Goal: Task Accomplishment & Management: Complete application form

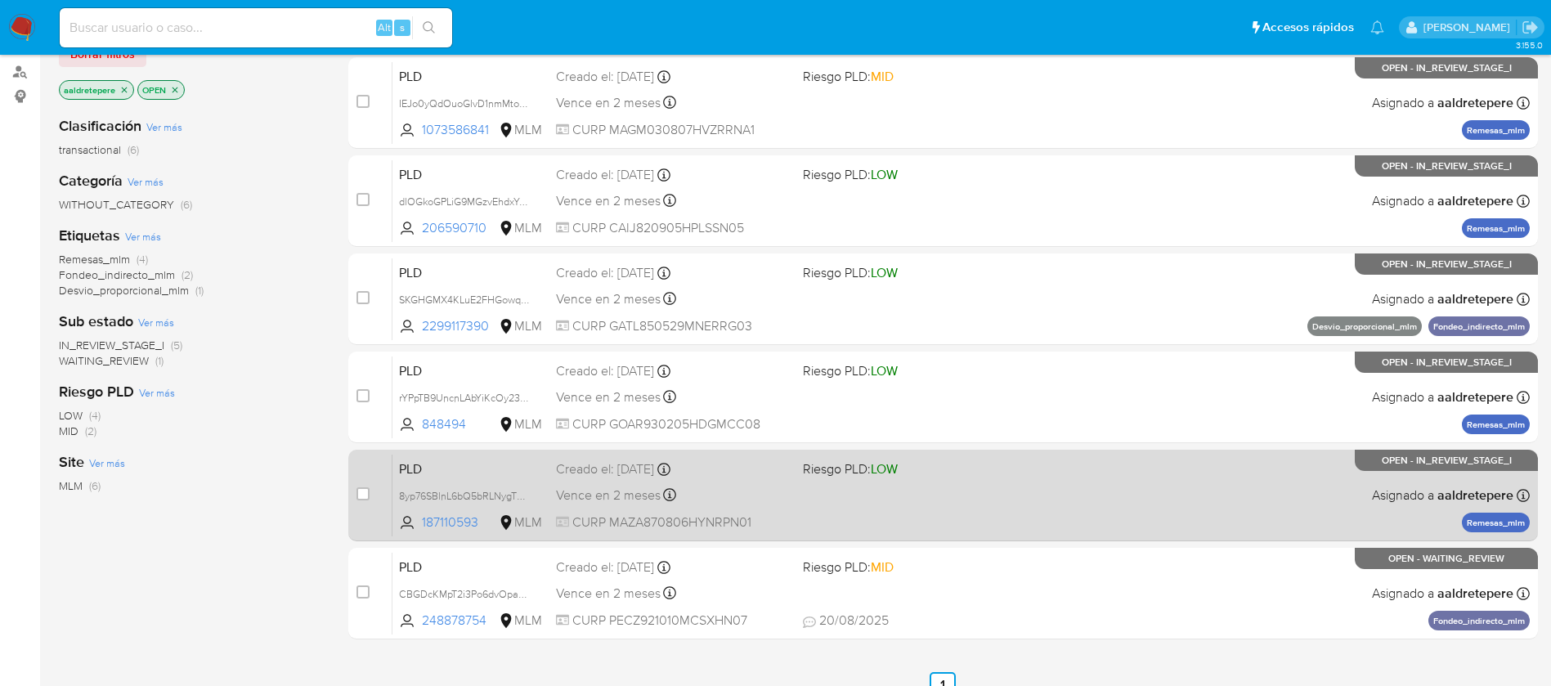
scroll to position [251, 0]
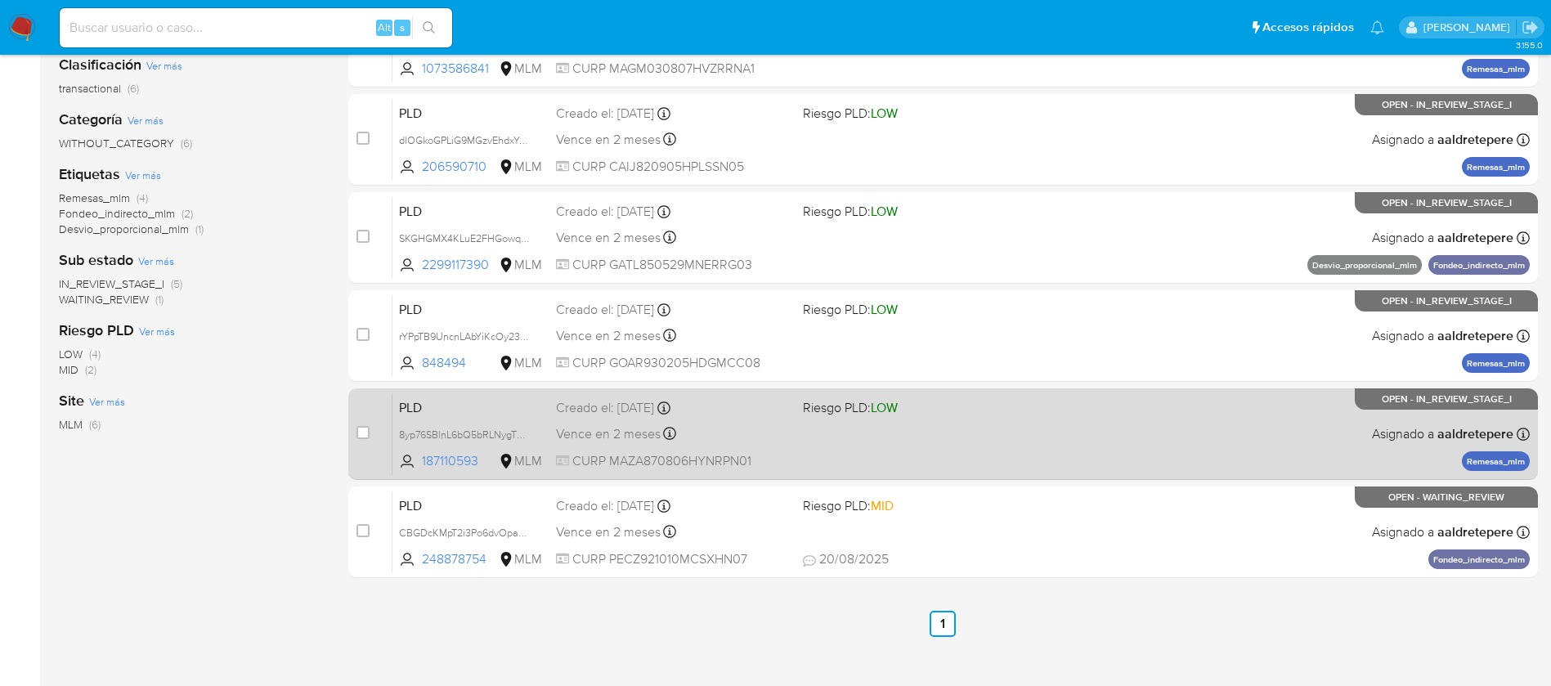
click at [1041, 454] on div "PLD 8yp76SBlnL6bQ5bRLNygT3QM 187110593 MLM Riesgo PLD: LOW Creado el: 12/08/202…" at bounding box center [960, 433] width 1137 height 83
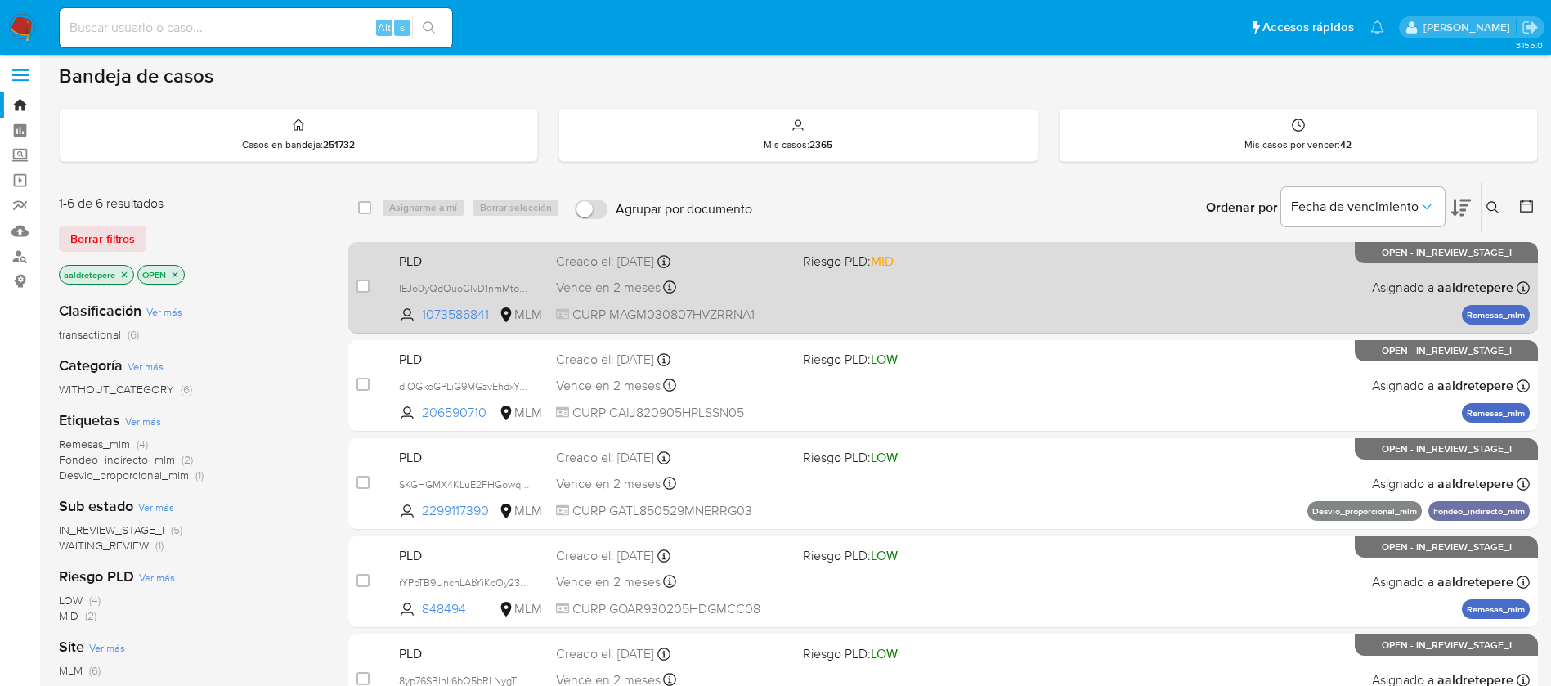
scroll to position [0, 0]
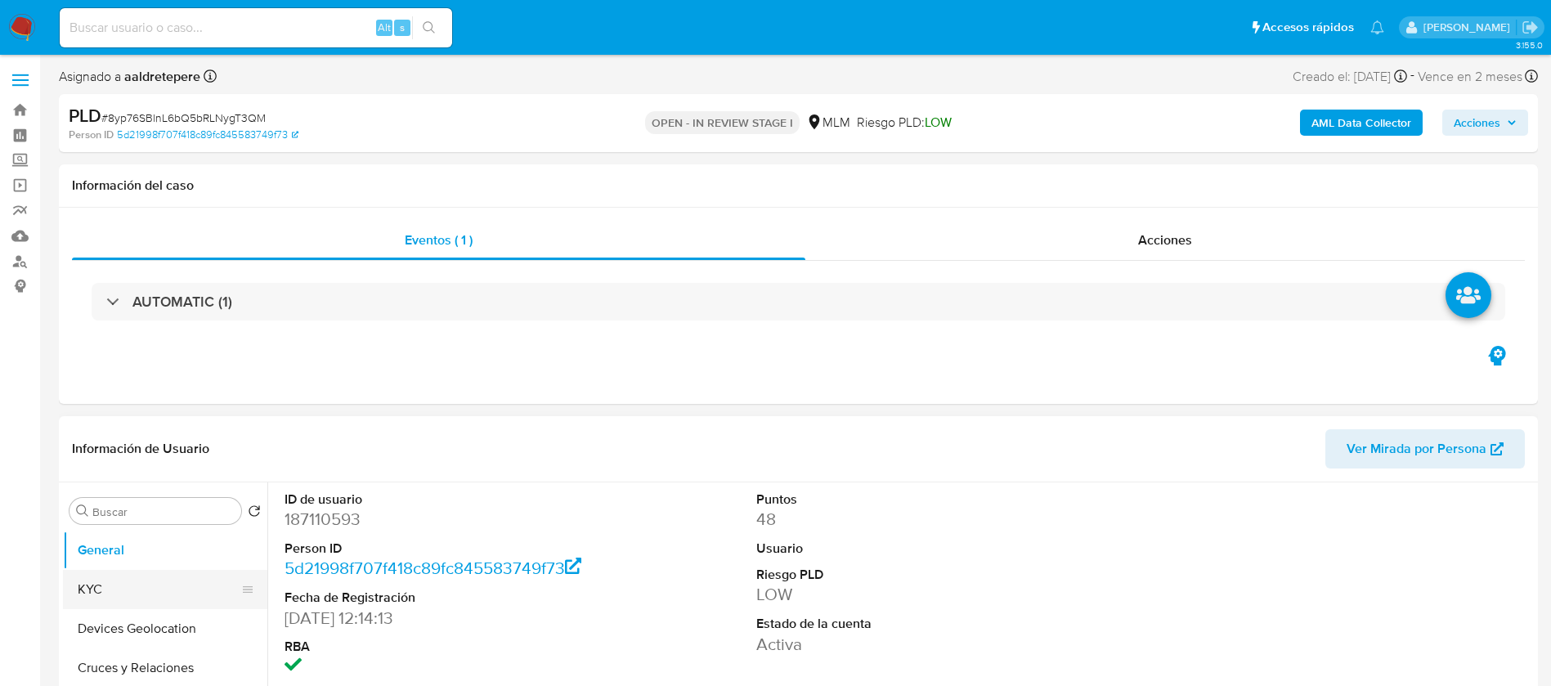
drag, startPoint x: 163, startPoint y: 586, endPoint x: 226, endPoint y: 527, distance: 86.8
click at [163, 586] on button "KYC" at bounding box center [165, 589] width 204 height 39
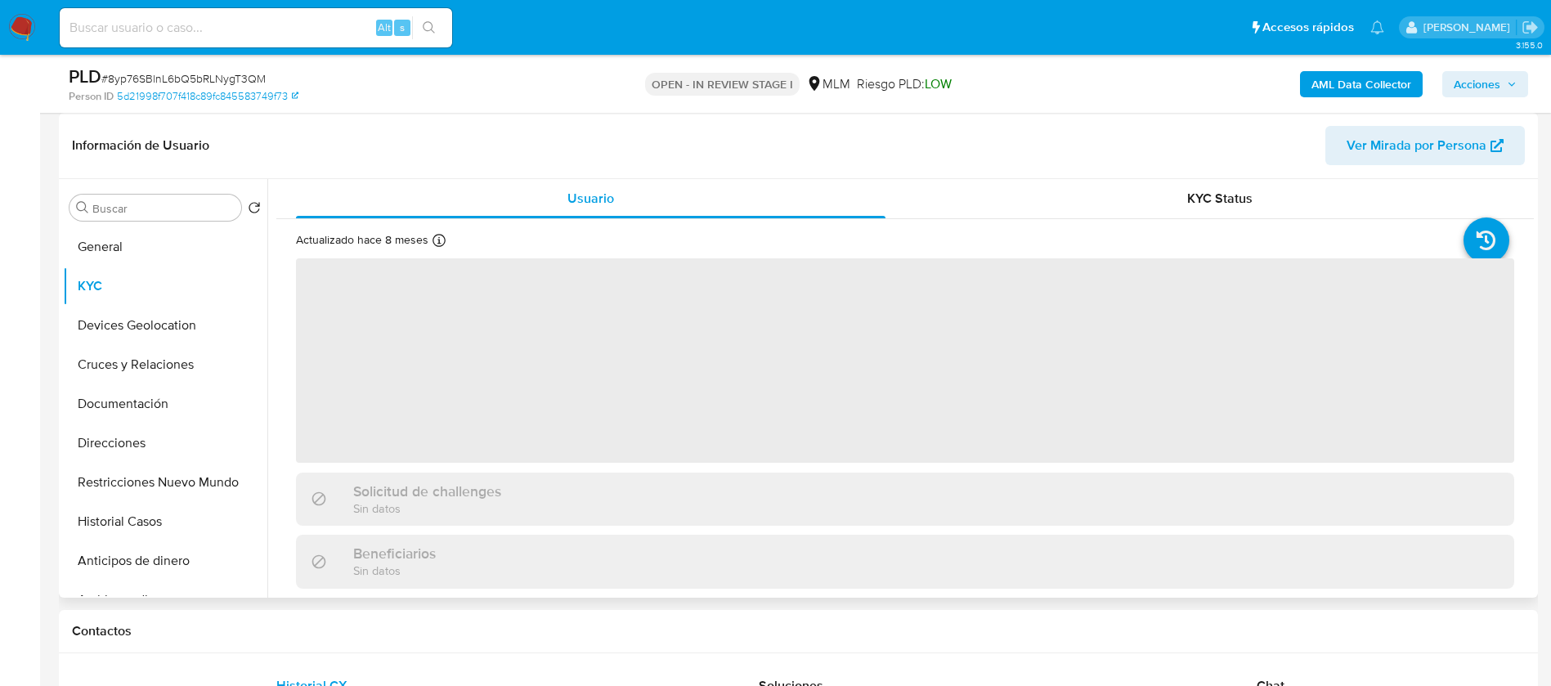
scroll to position [123, 0]
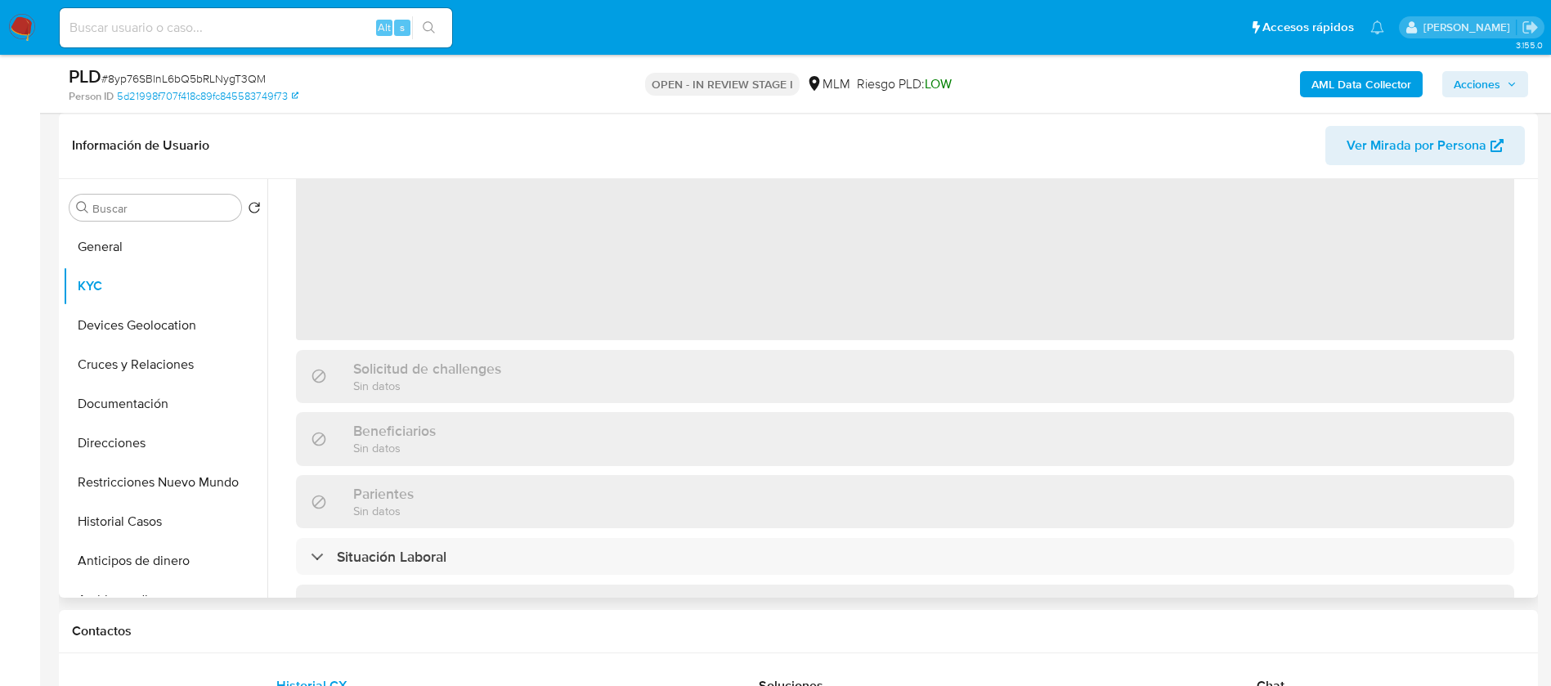
select select "10"
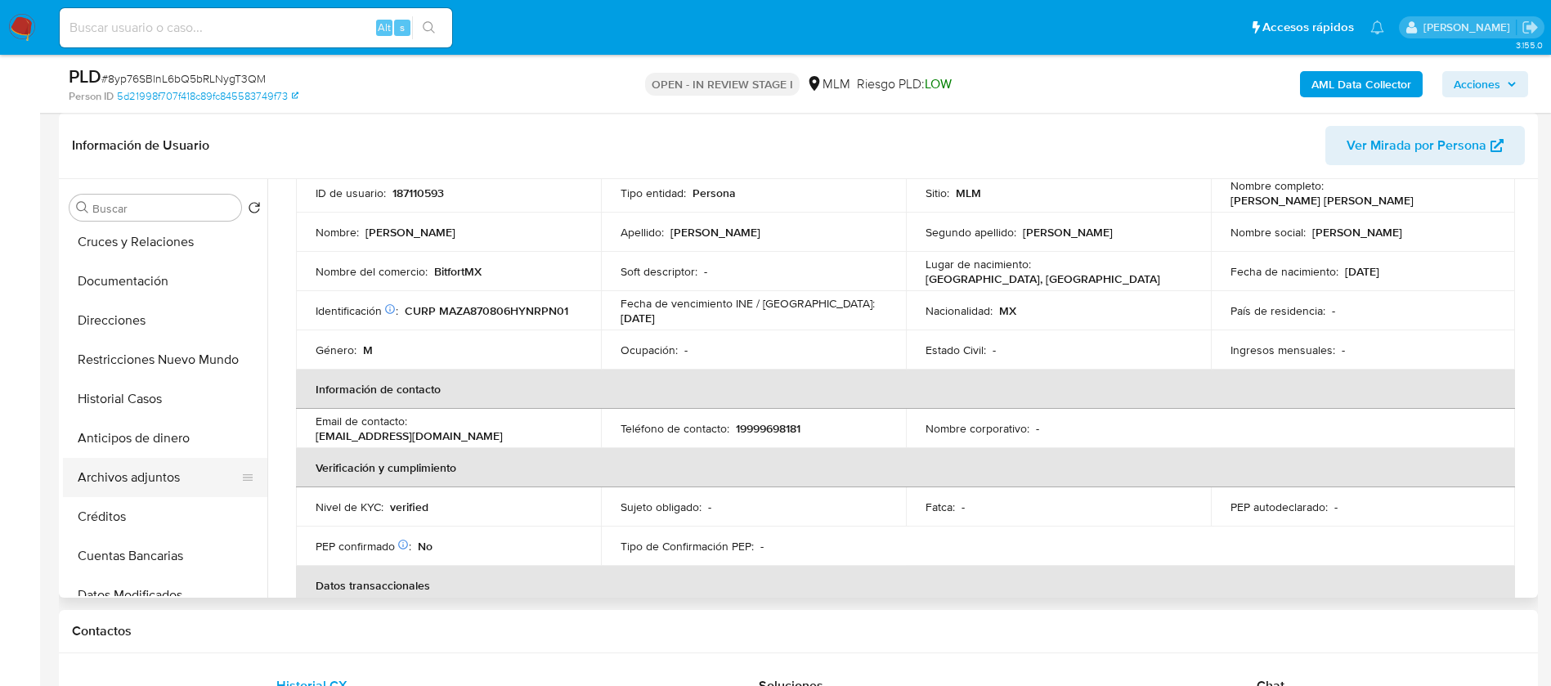
click at [174, 481] on button "Archivos adjuntos" at bounding box center [158, 477] width 191 height 39
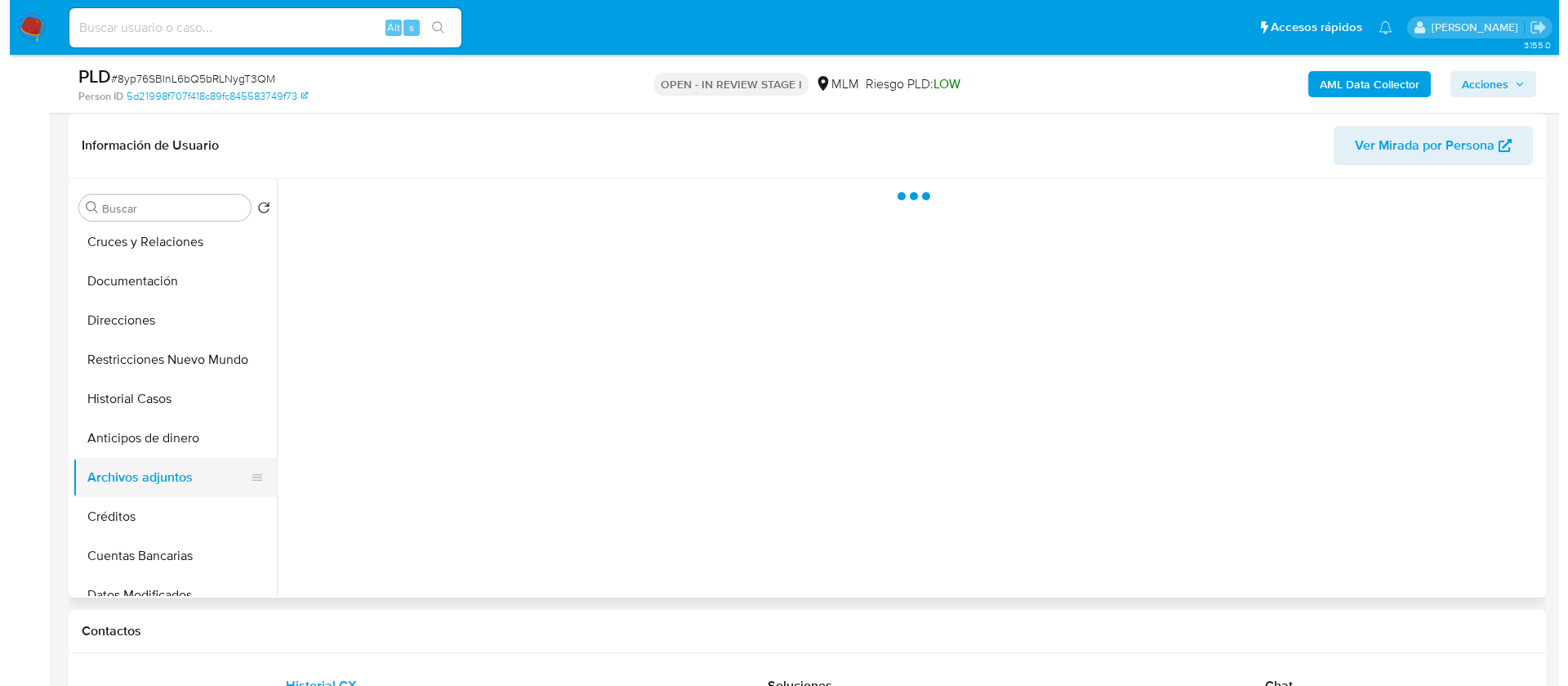
scroll to position [0, 0]
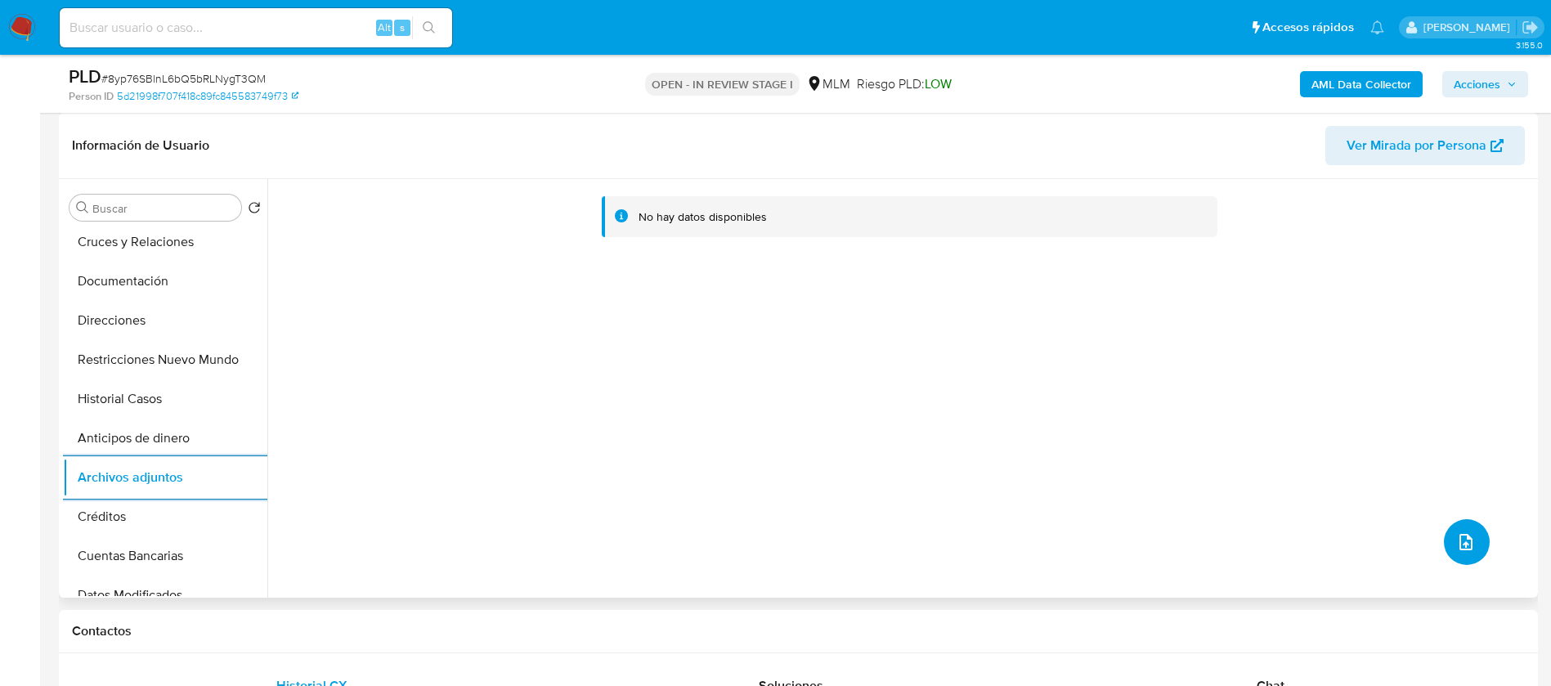
click at [1456, 547] on icon "upload-file" at bounding box center [1466, 542] width 20 height 20
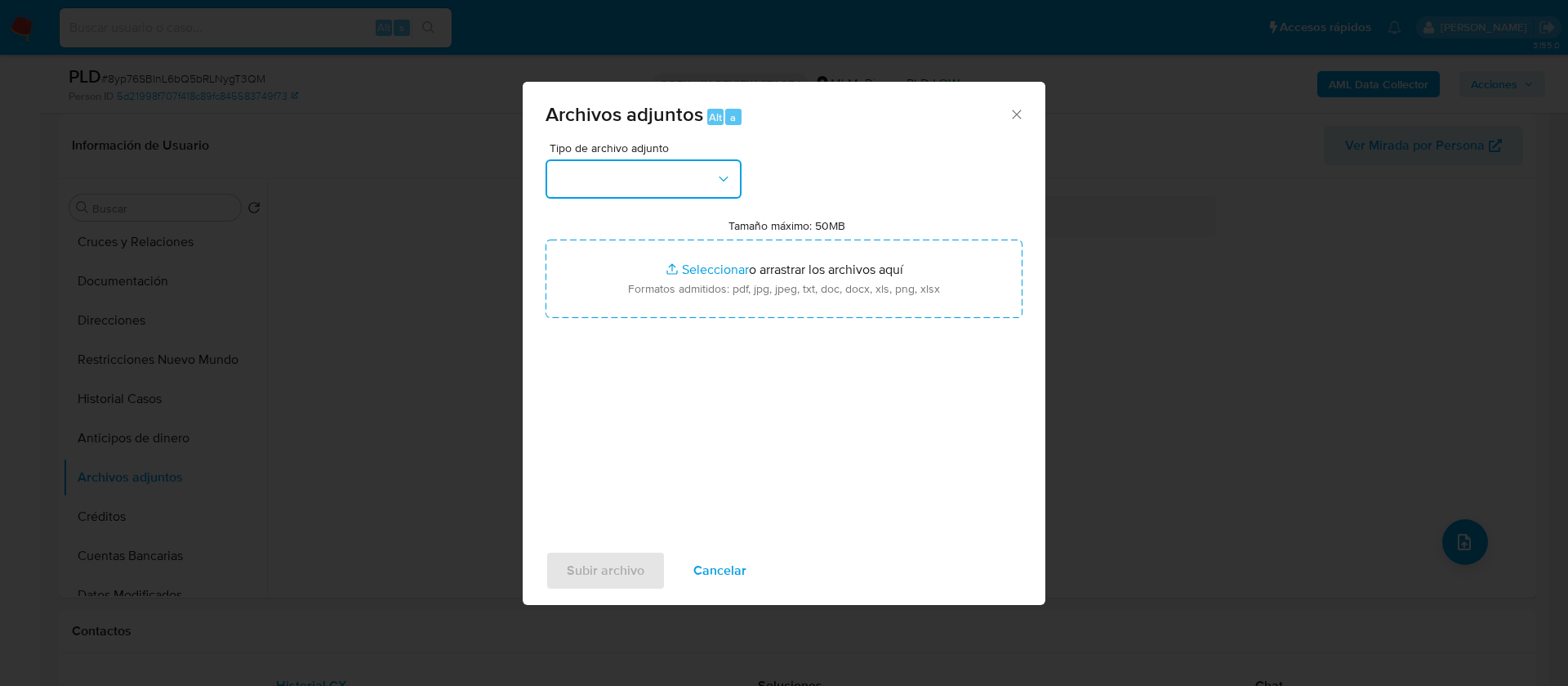
click at [583, 167] on button "button" at bounding box center [644, 178] width 196 height 39
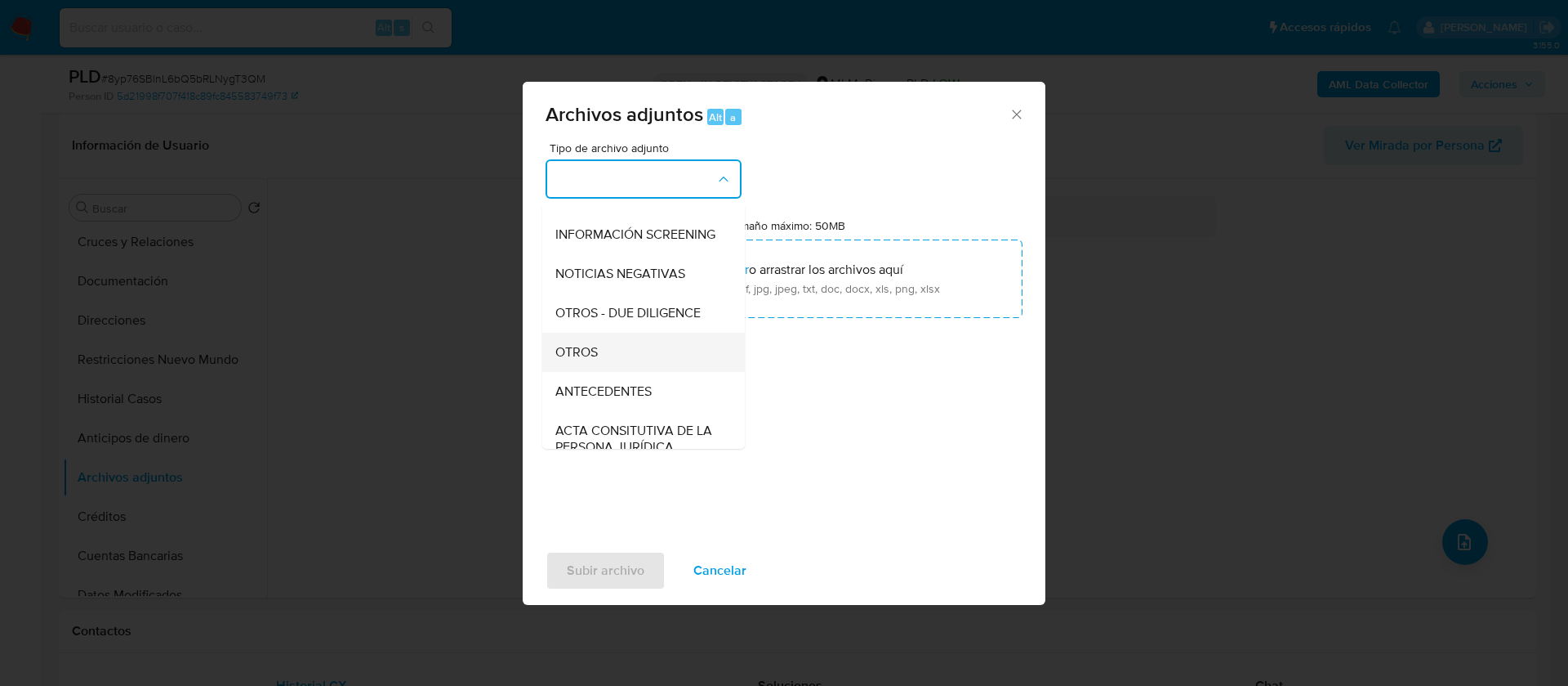
scroll to position [168, 0]
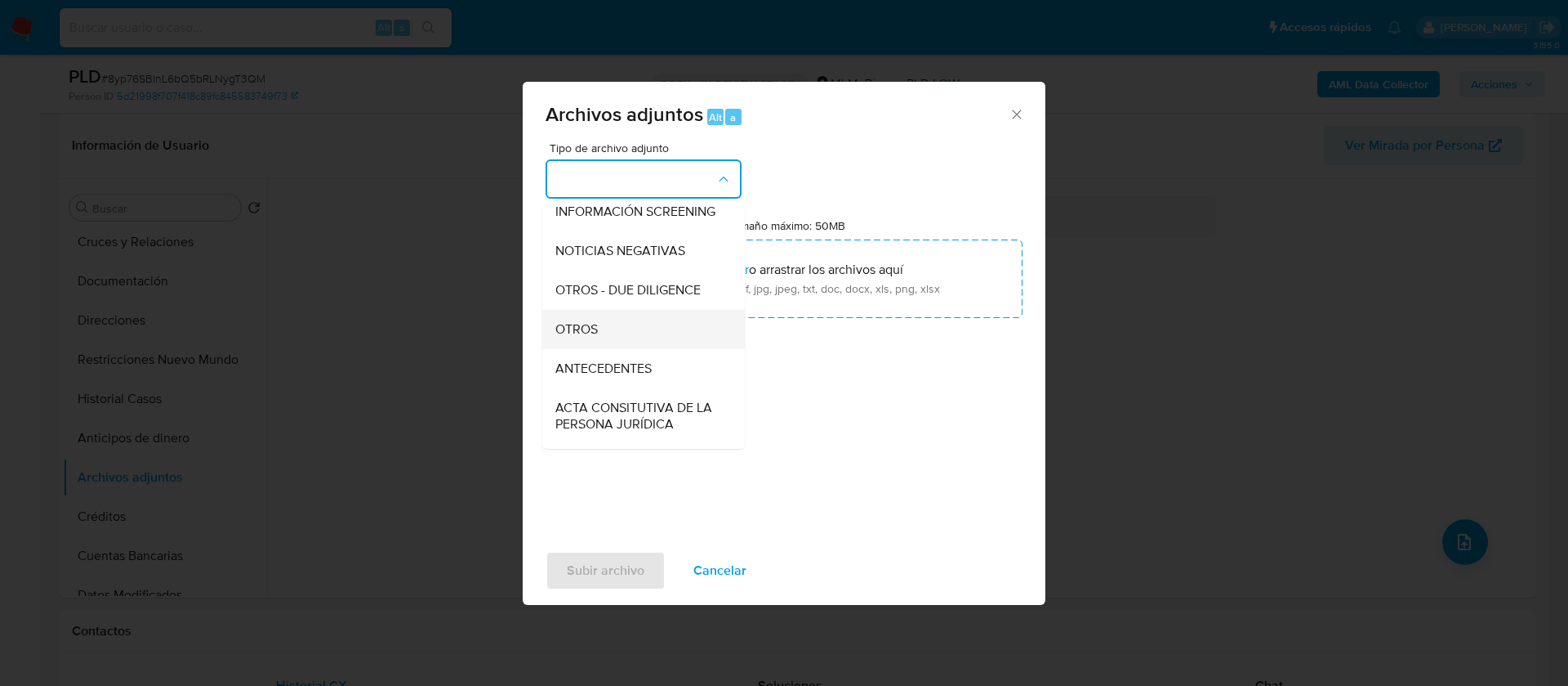
click at [586, 349] on div "OTROS" at bounding box center [639, 329] width 167 height 39
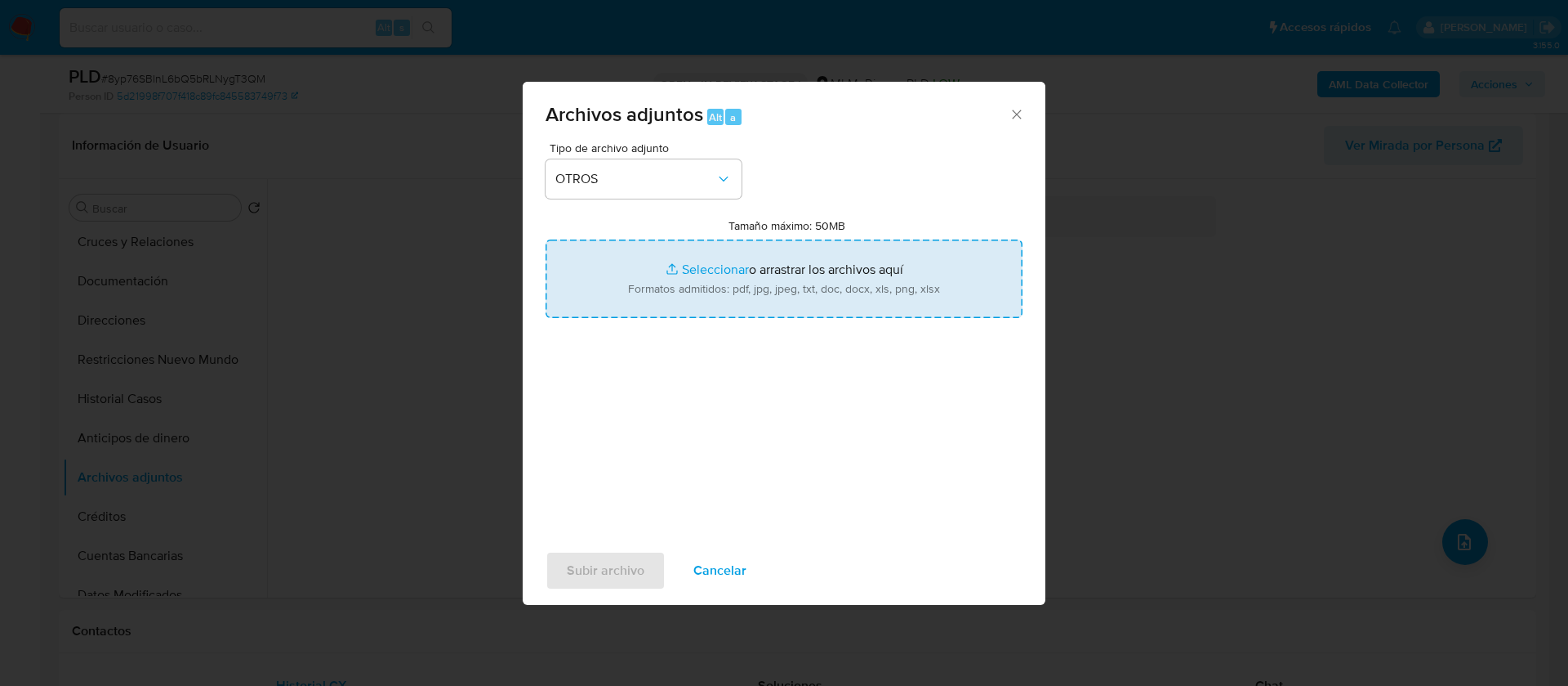
click at [750, 261] on input "Tamaño máximo: 50MB Seleccionar archivos" at bounding box center [784, 278] width 477 height 78
type input "C:\fakepath\187110593_Andres Efrain Martinez Zapata_AGOSTO 2025.pdf"
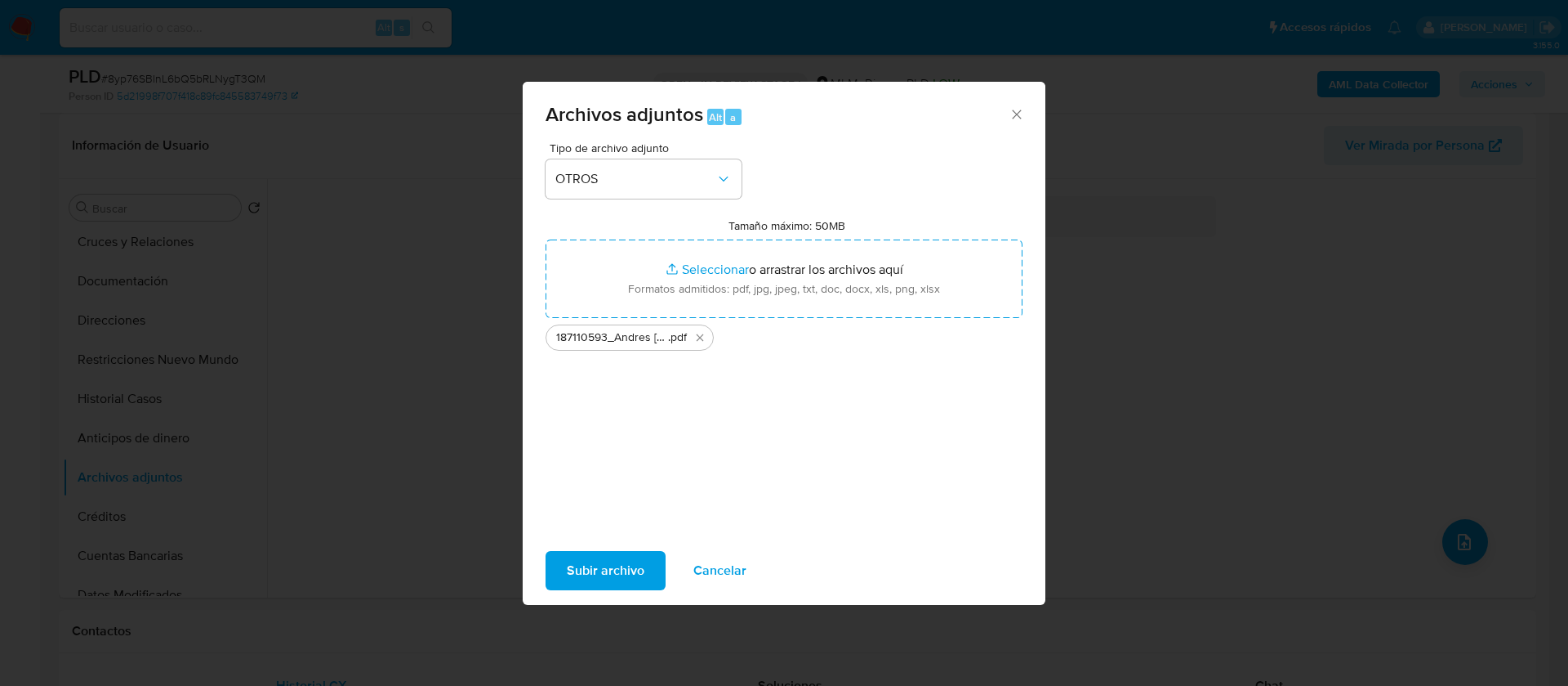
click at [628, 573] on span "Subir archivo" at bounding box center [606, 571] width 78 height 36
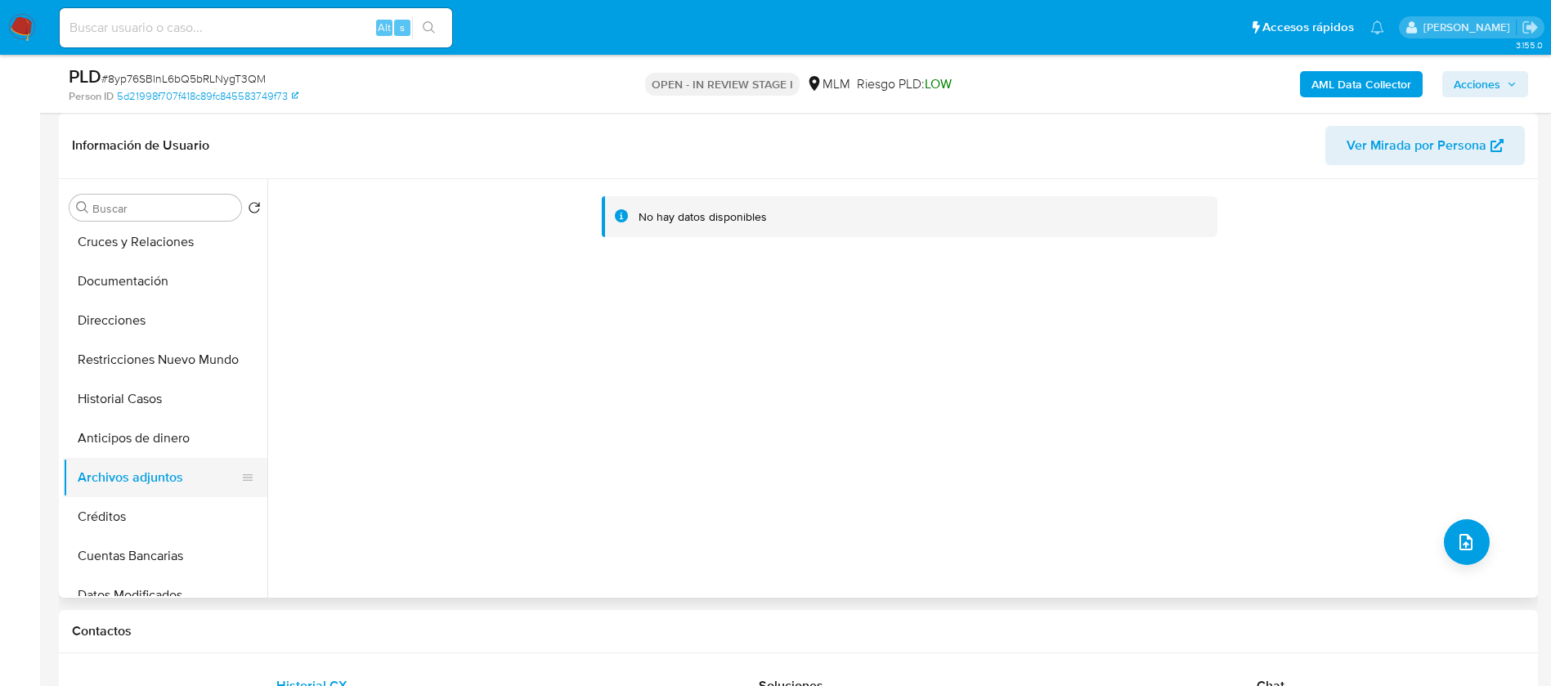
drag, startPoint x: 153, startPoint y: 437, endPoint x: 144, endPoint y: 458, distance: 22.3
click at [153, 437] on button "Anticipos de dinero" at bounding box center [165, 437] width 204 height 39
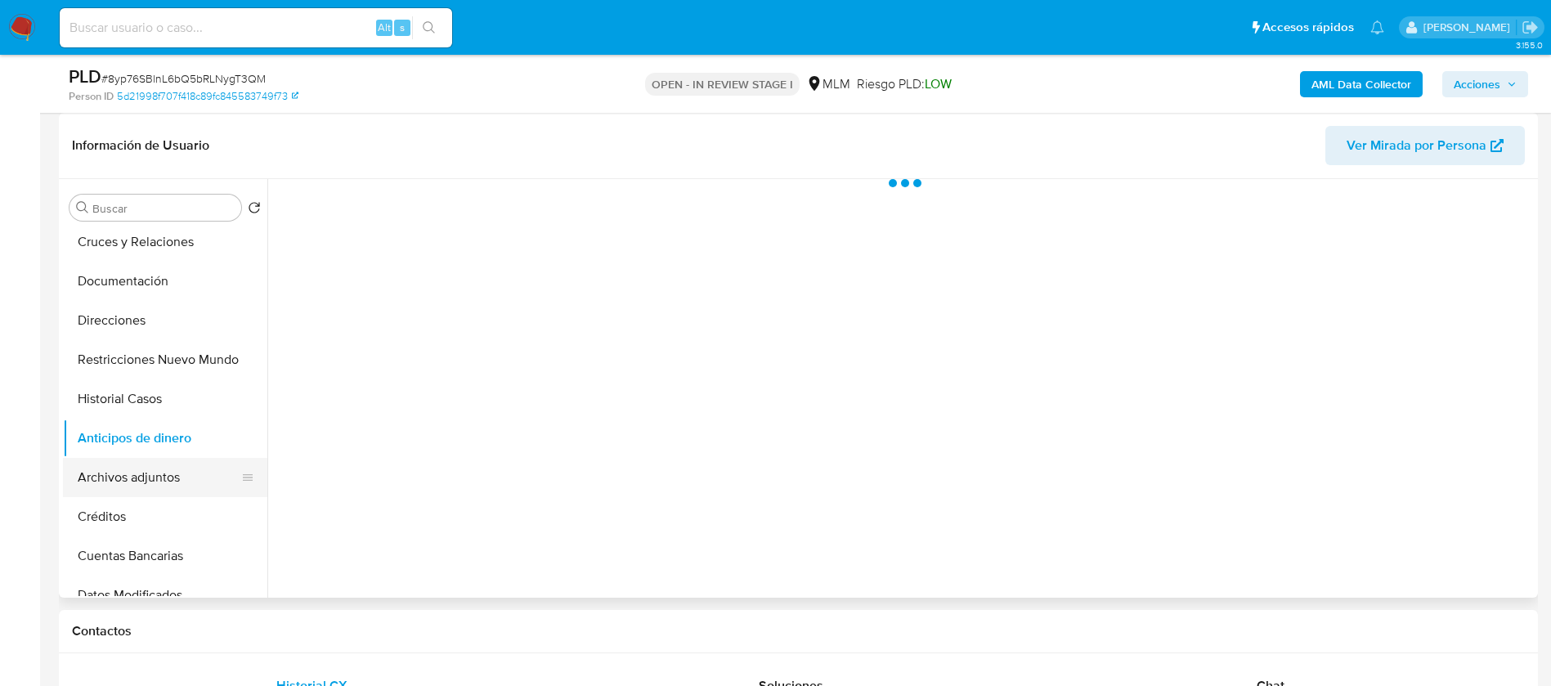
click at [136, 468] on button "Archivos adjuntos" at bounding box center [158, 477] width 191 height 39
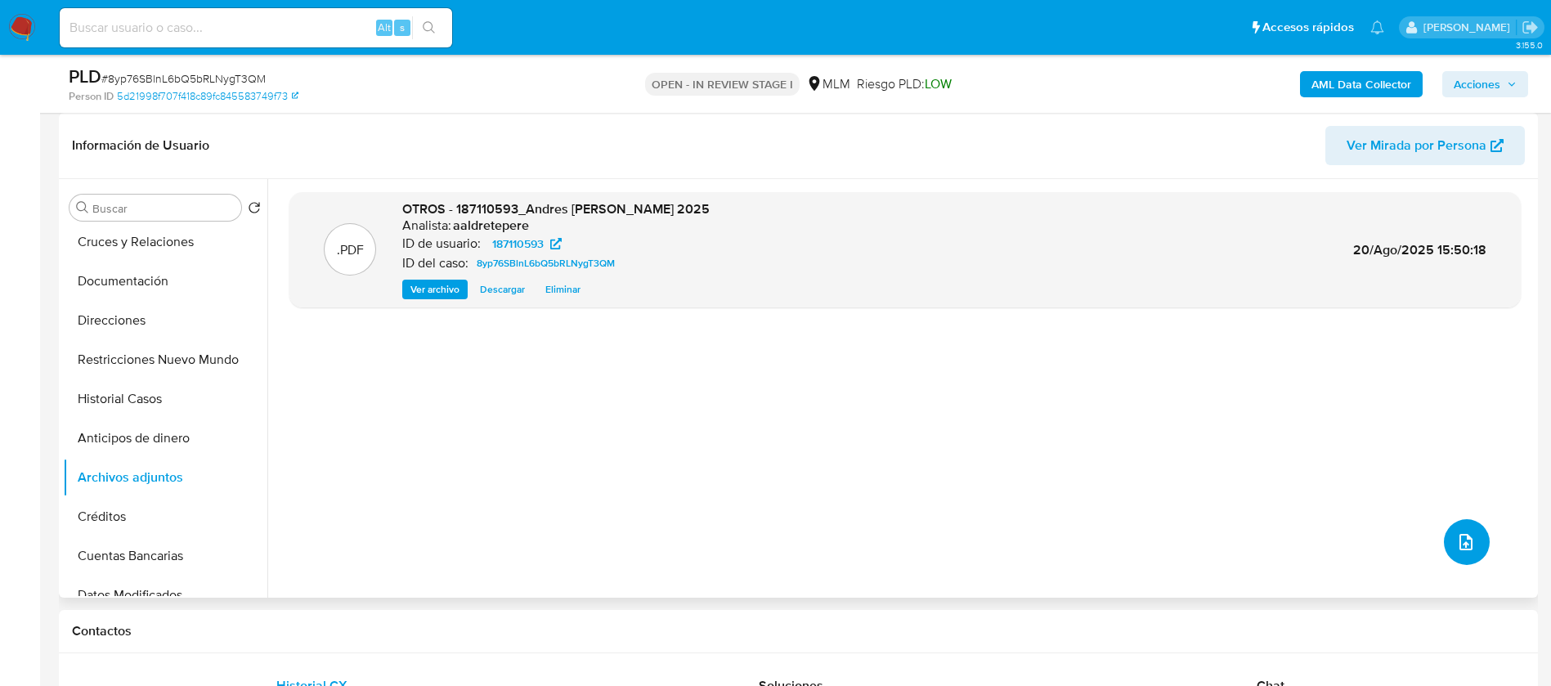
click at [1469, 555] on button "upload-file" at bounding box center [1466, 542] width 46 height 46
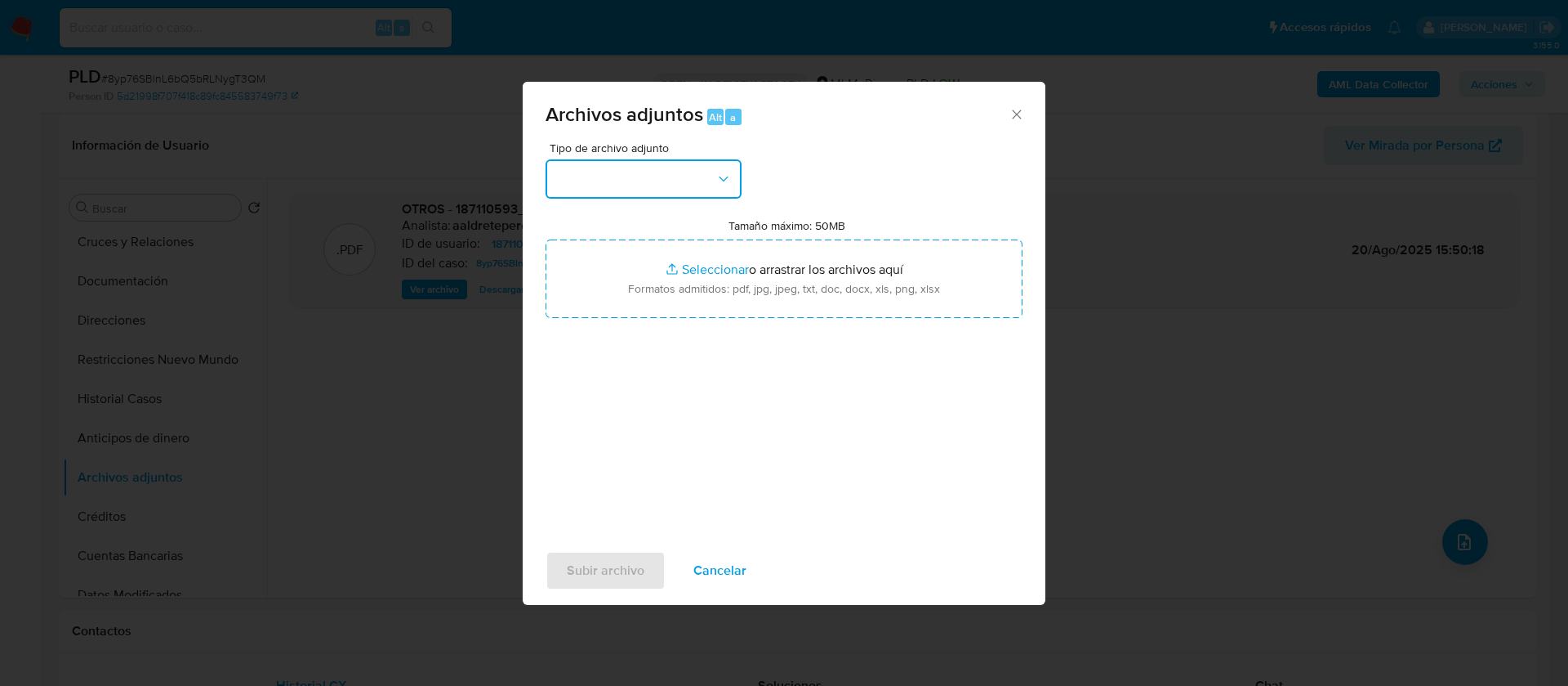
click at [649, 159] on button "button" at bounding box center [644, 178] width 196 height 39
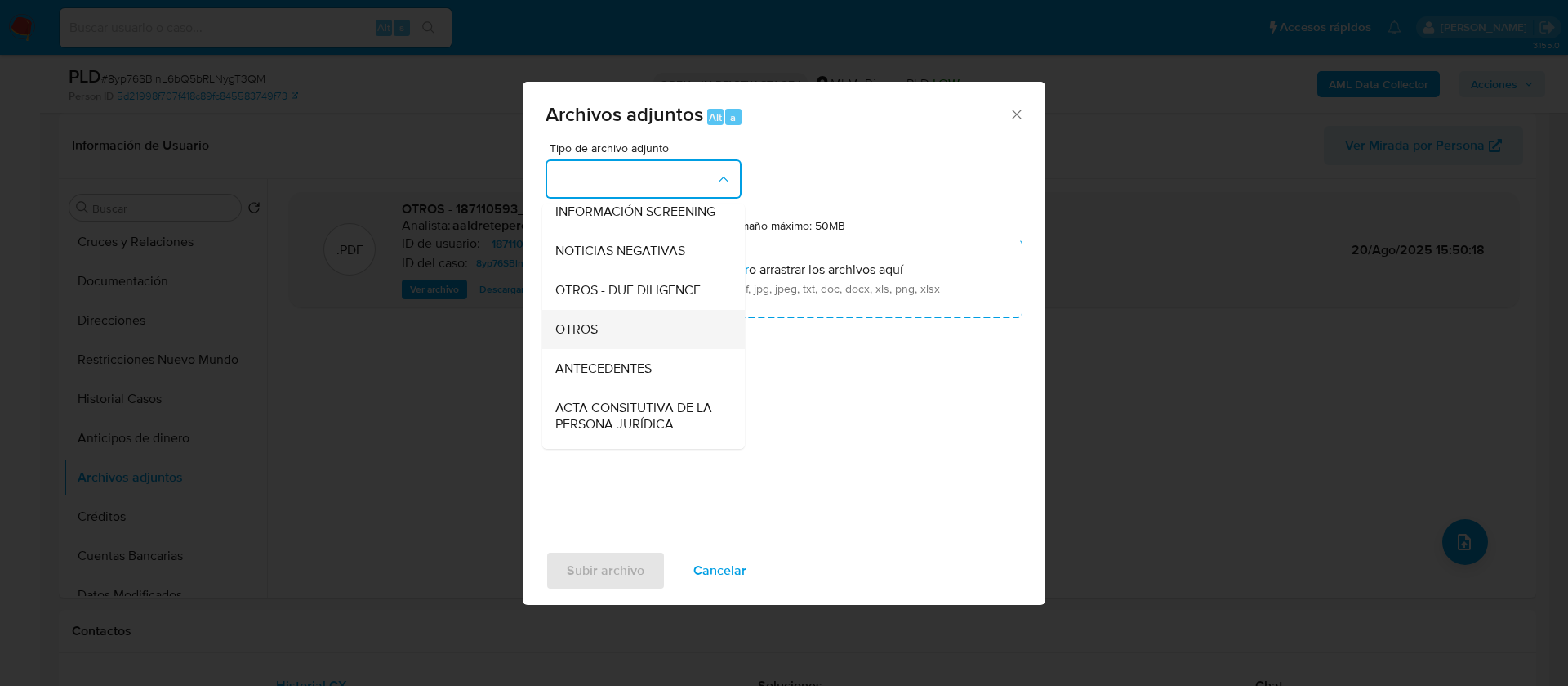
click at [627, 346] on div "OTROS" at bounding box center [639, 329] width 167 height 39
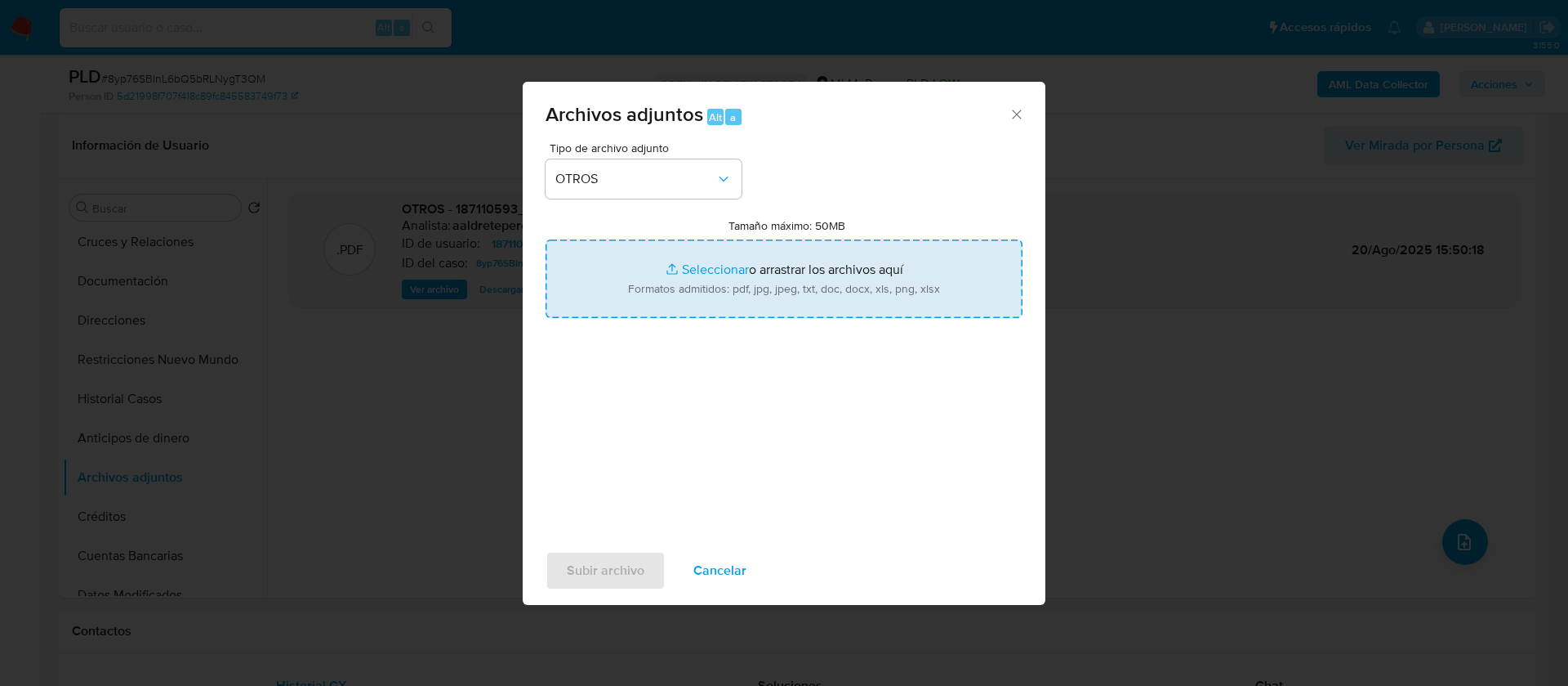
click at [839, 273] on input "Tamaño máximo: 50MB Seleccionar archivos" at bounding box center [784, 278] width 477 height 78
type input "C:\fakepath\187110593_ANDRES EFRAIN MARTINEZ ZAPATA_AGOSTO 2025.xlsx"
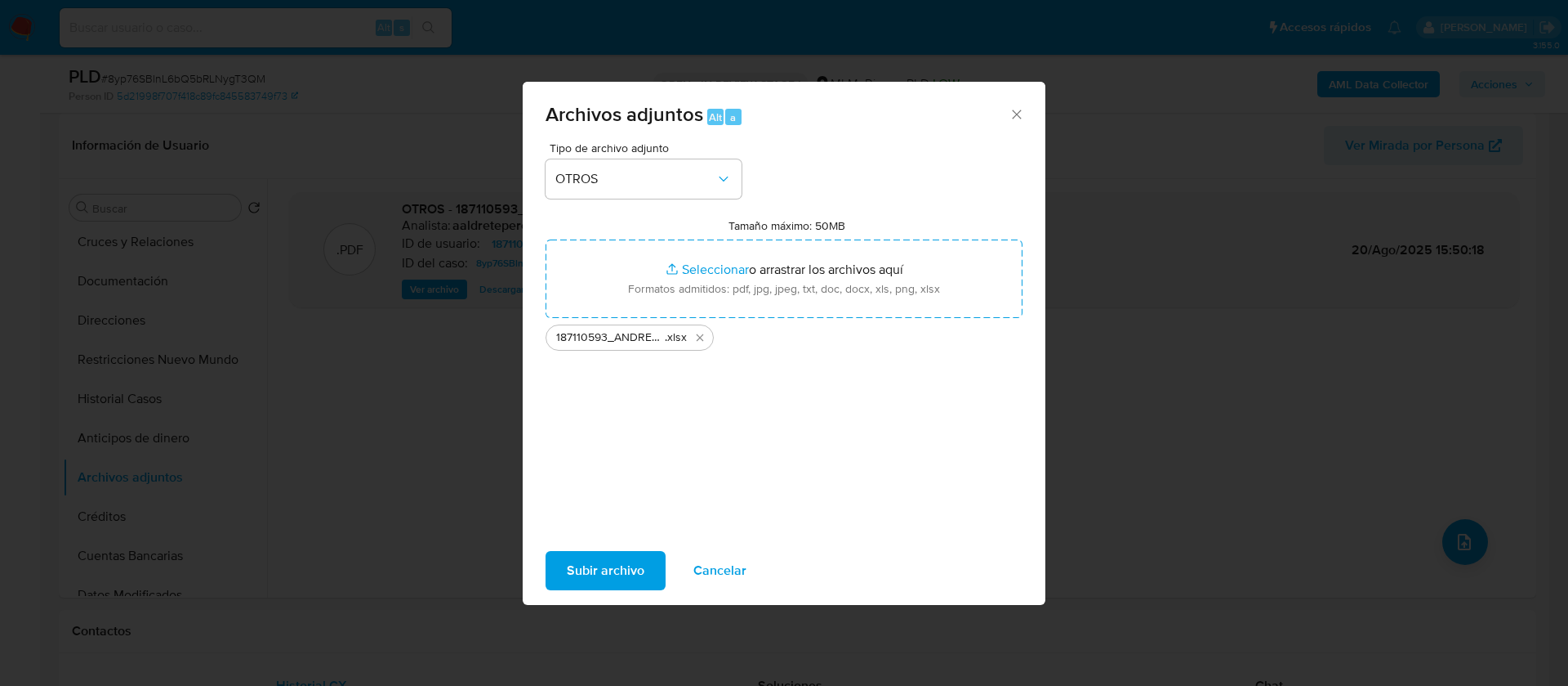
click at [597, 568] on span "Subir archivo" at bounding box center [606, 571] width 78 height 36
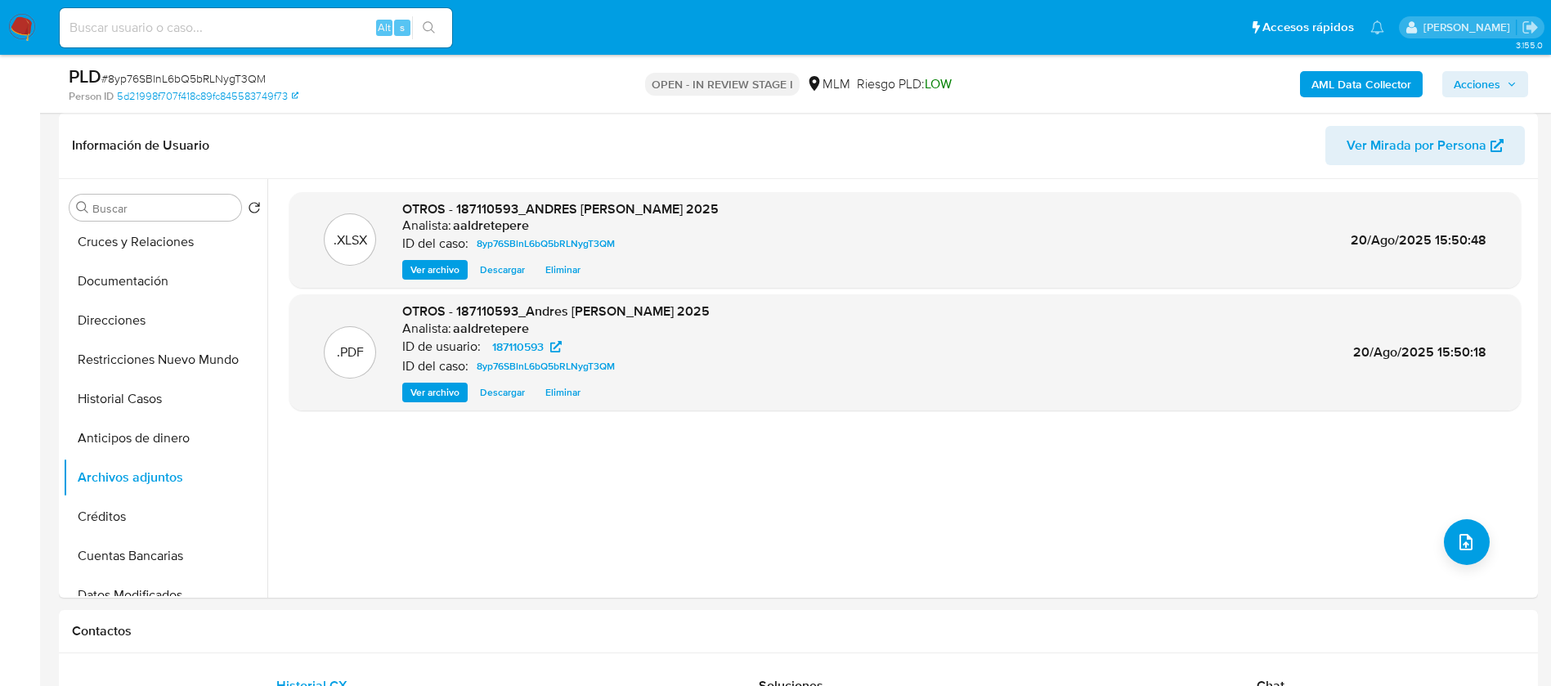
click at [1510, 83] on icon "button" at bounding box center [1511, 84] width 10 height 10
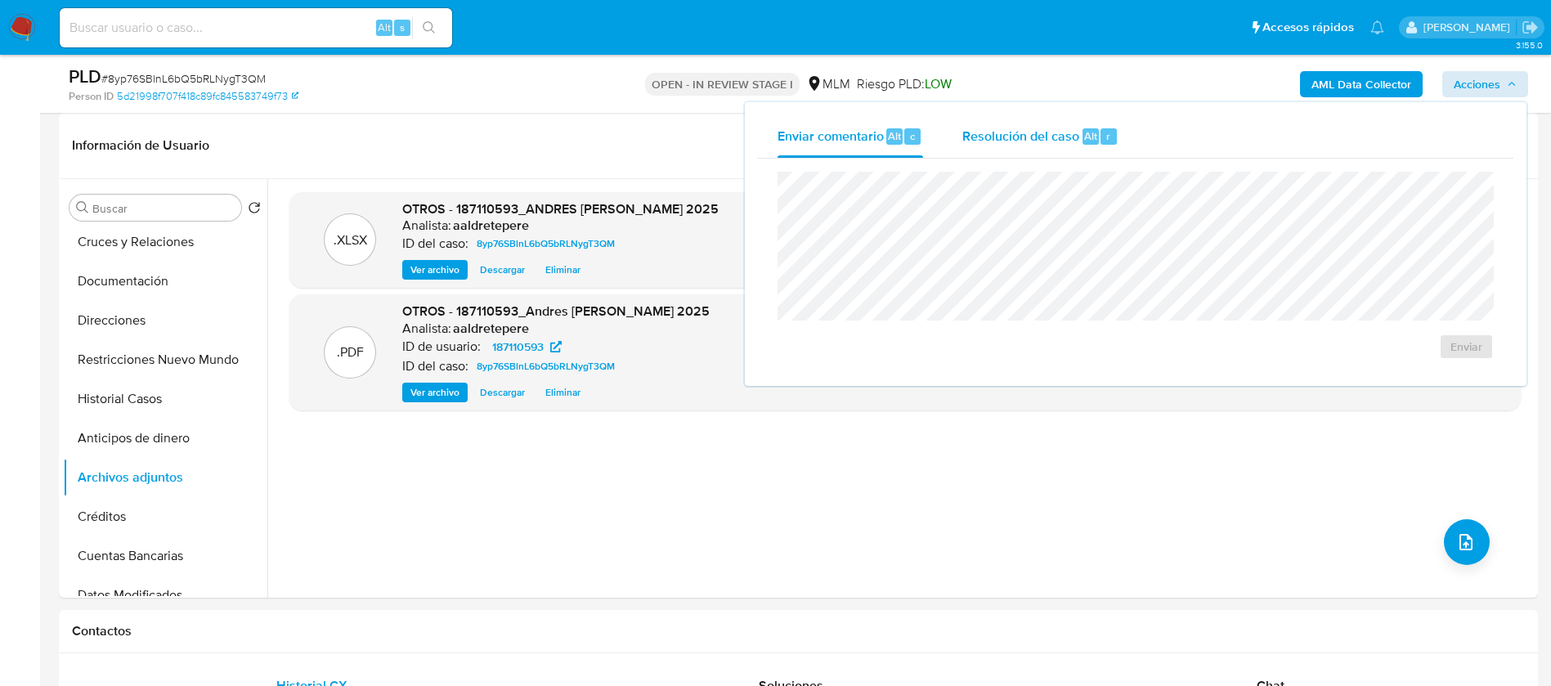
click at [1051, 140] on span "Resolución del caso" at bounding box center [1020, 135] width 117 height 19
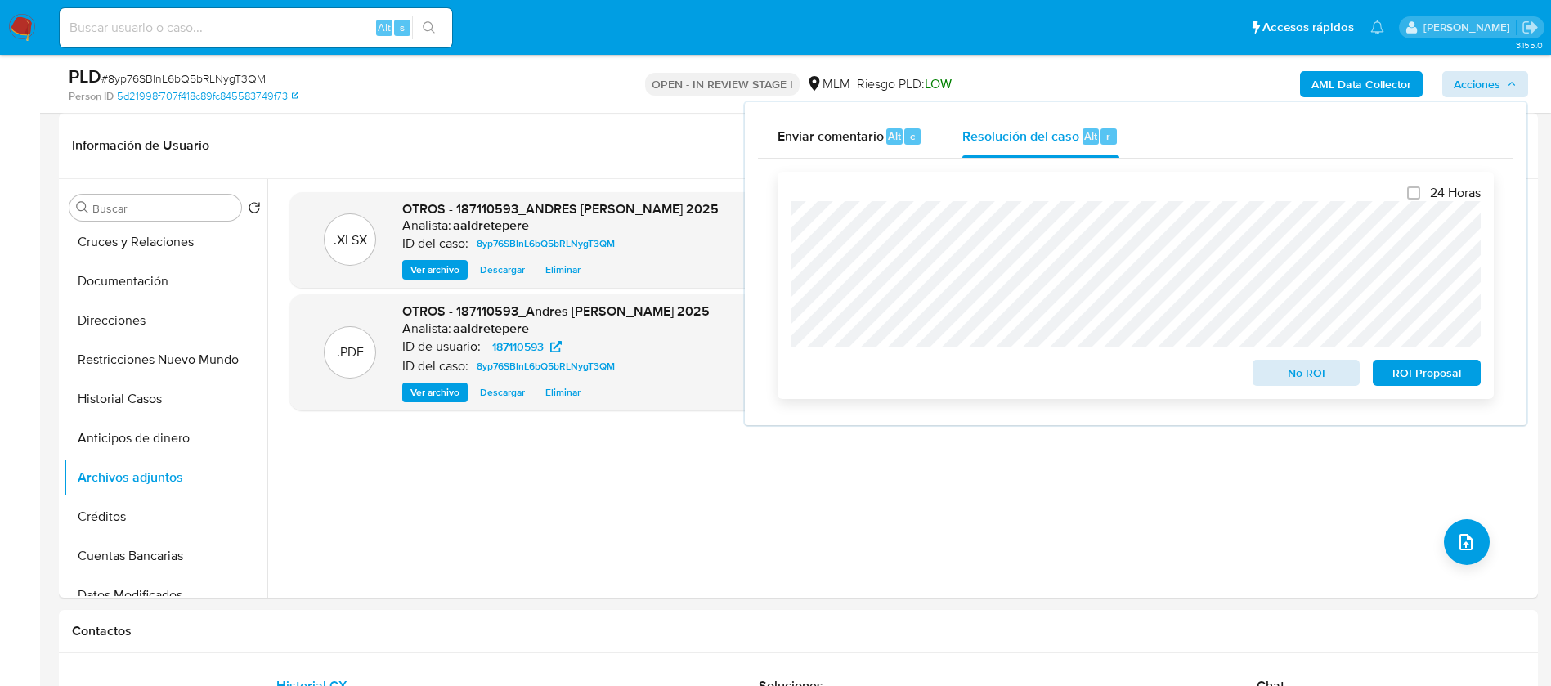
scroll to position [0, 0]
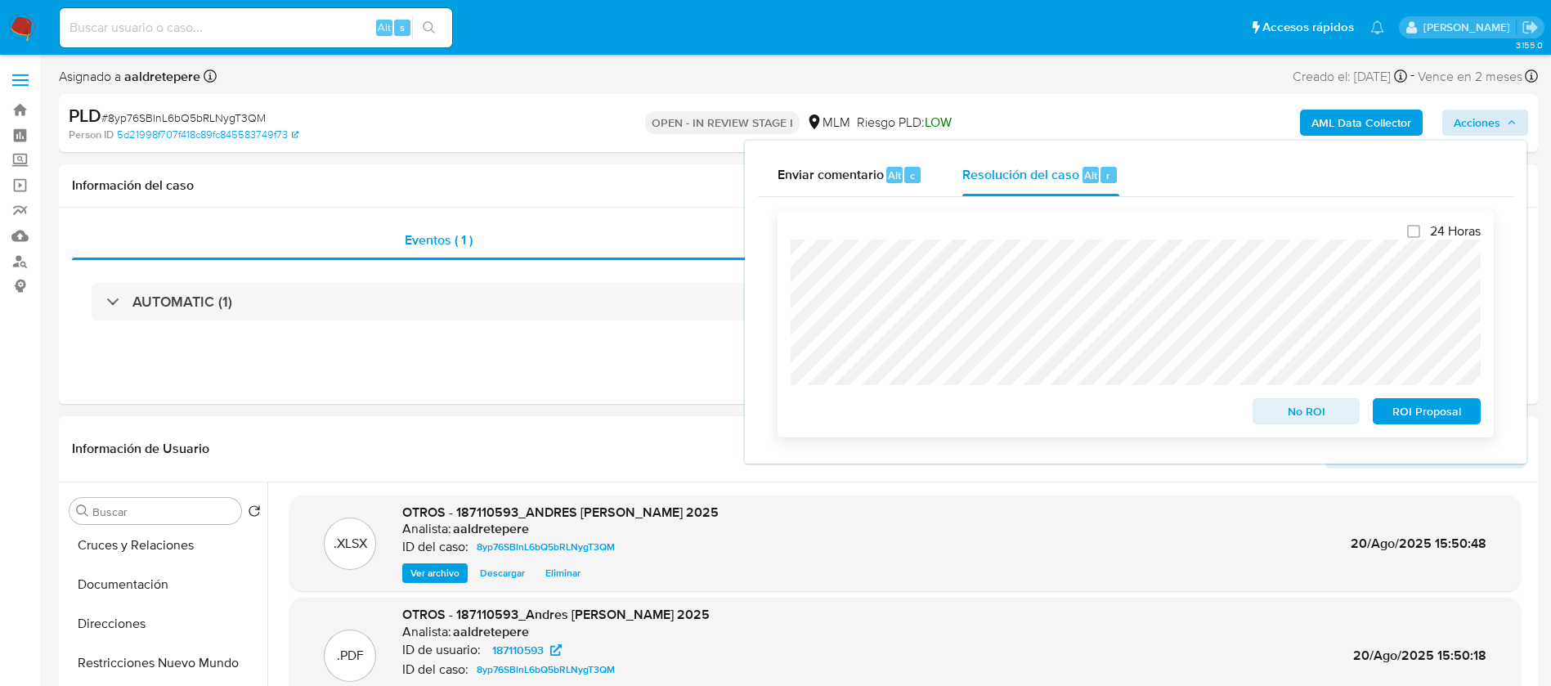
click at [1274, 415] on span "No ROI" at bounding box center [1306, 411] width 85 height 23
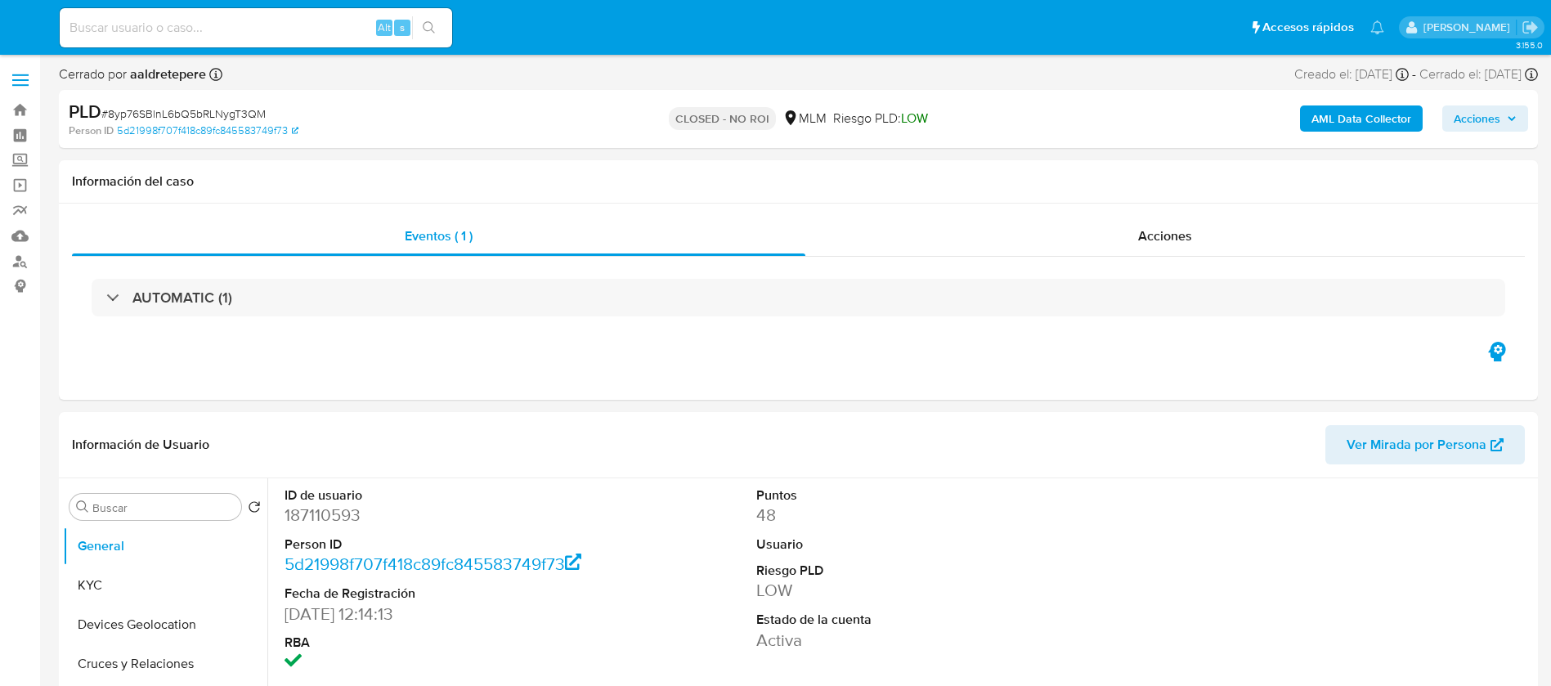
select select "10"
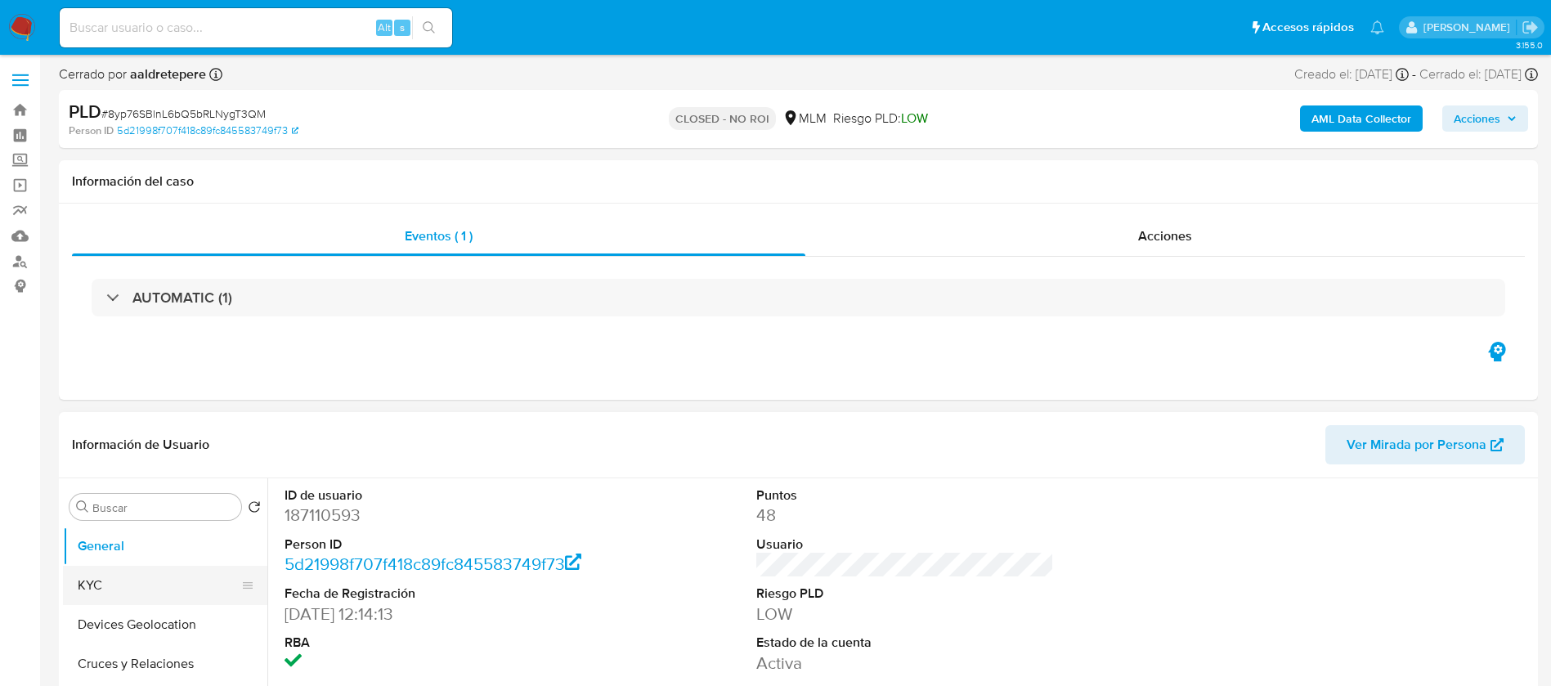
click at [197, 597] on button "KYC" at bounding box center [158, 585] width 191 height 39
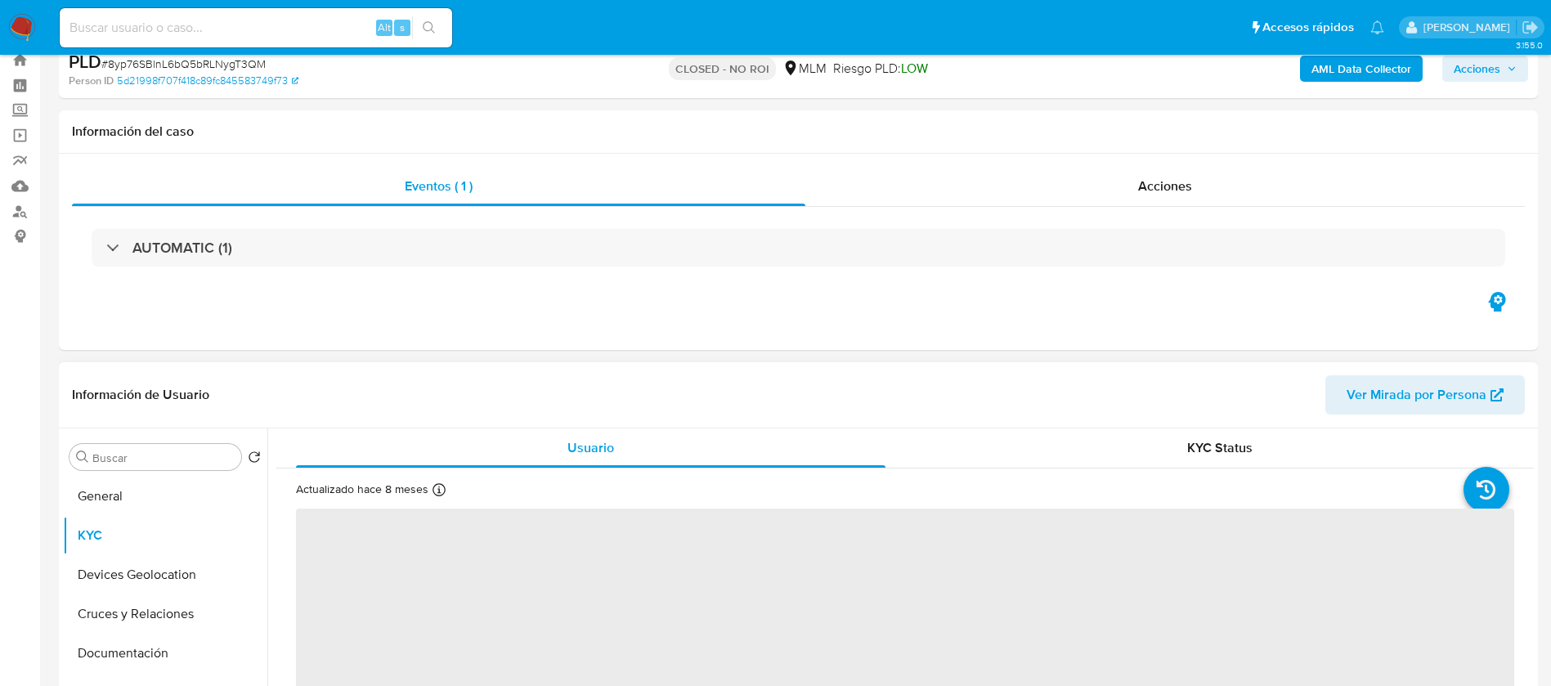
scroll to position [245, 0]
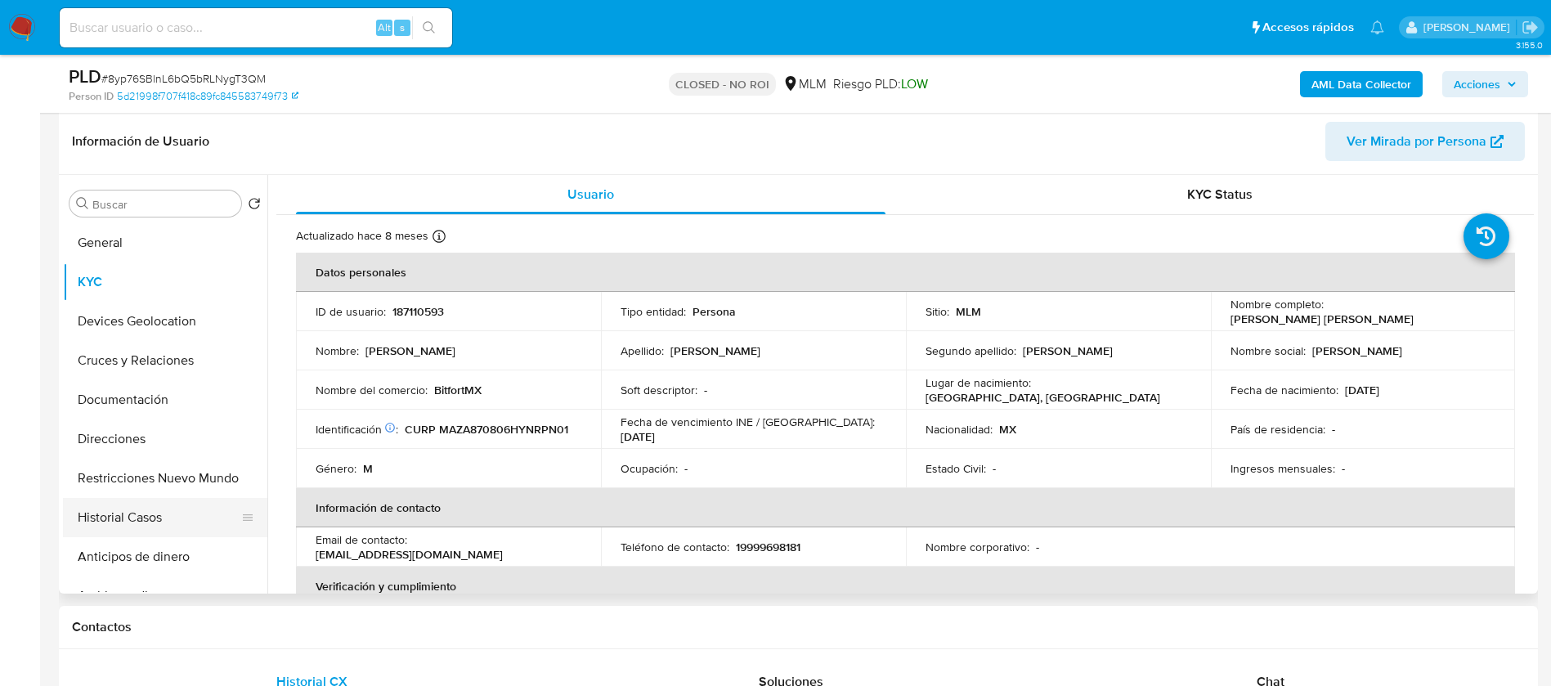
click at [124, 534] on button "Historial Casos" at bounding box center [158, 517] width 191 height 39
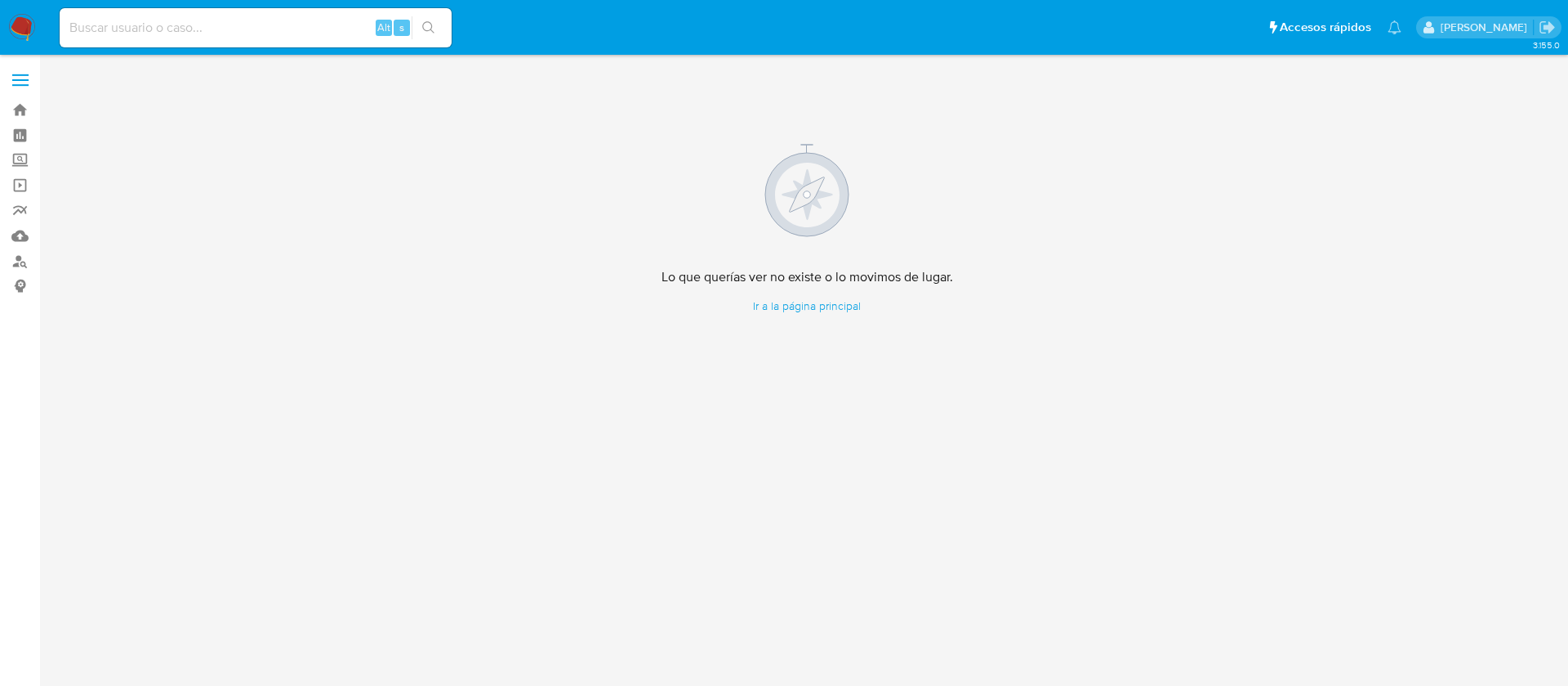
drag, startPoint x: 23, startPoint y: 19, endPoint x: 65, endPoint y: 48, distance: 51.0
click at [23, 19] on img at bounding box center [22, 28] width 28 height 28
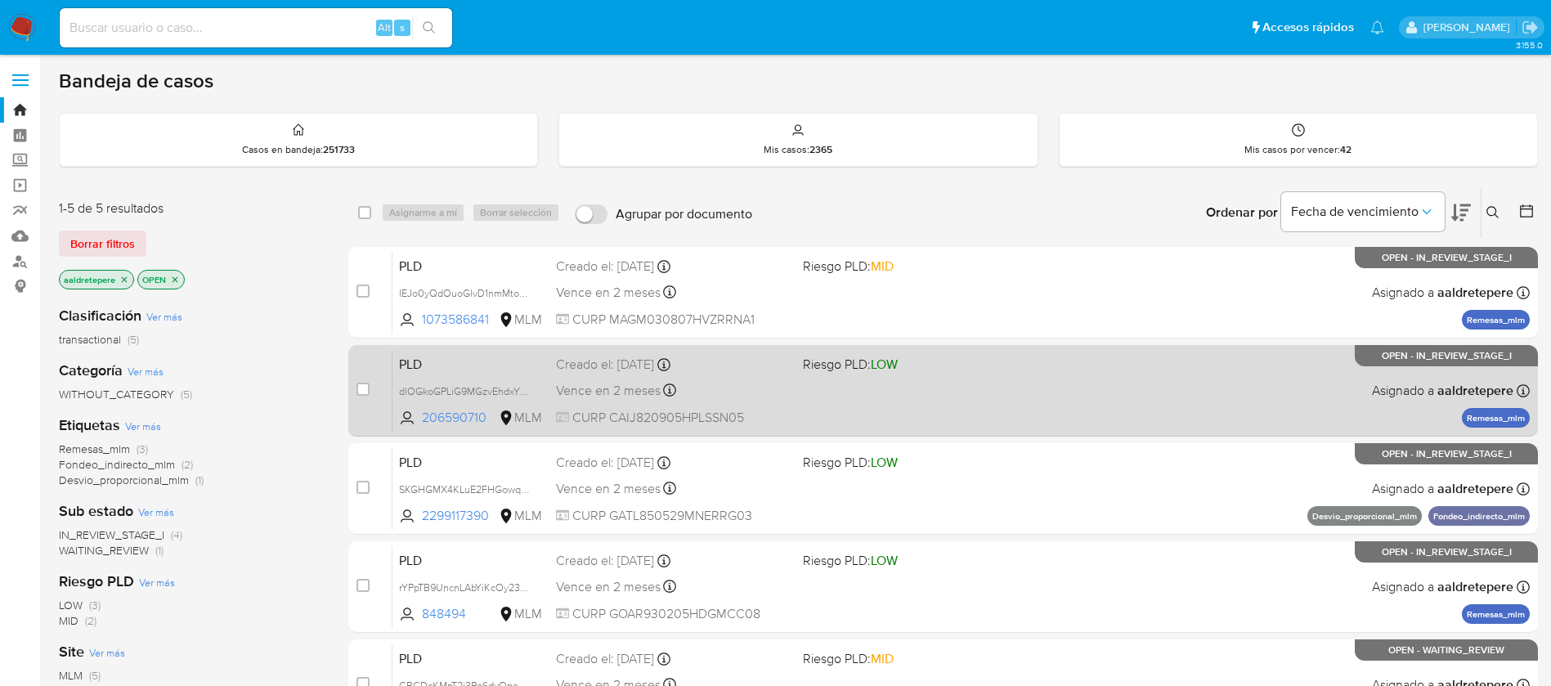
click at [846, 395] on div "PLD dlOGkoGPLiG9MGzvEhdxYC3w 206590710 MLM Riesgo PLD: LOW Creado el: 12/08/202…" at bounding box center [960, 390] width 1137 height 83
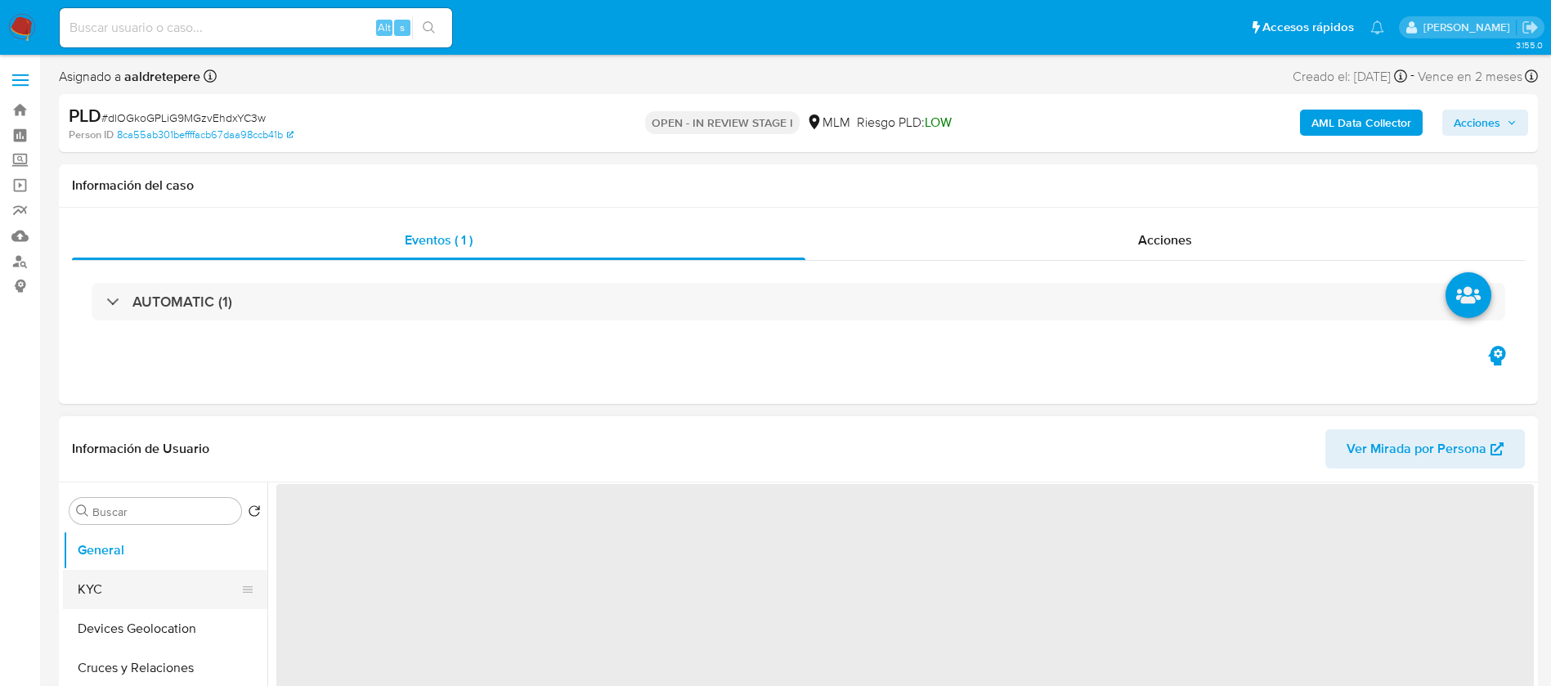
drag, startPoint x: 119, startPoint y: 593, endPoint x: 133, endPoint y: 570, distance: 27.9
click at [119, 593] on button "KYC" at bounding box center [158, 589] width 191 height 39
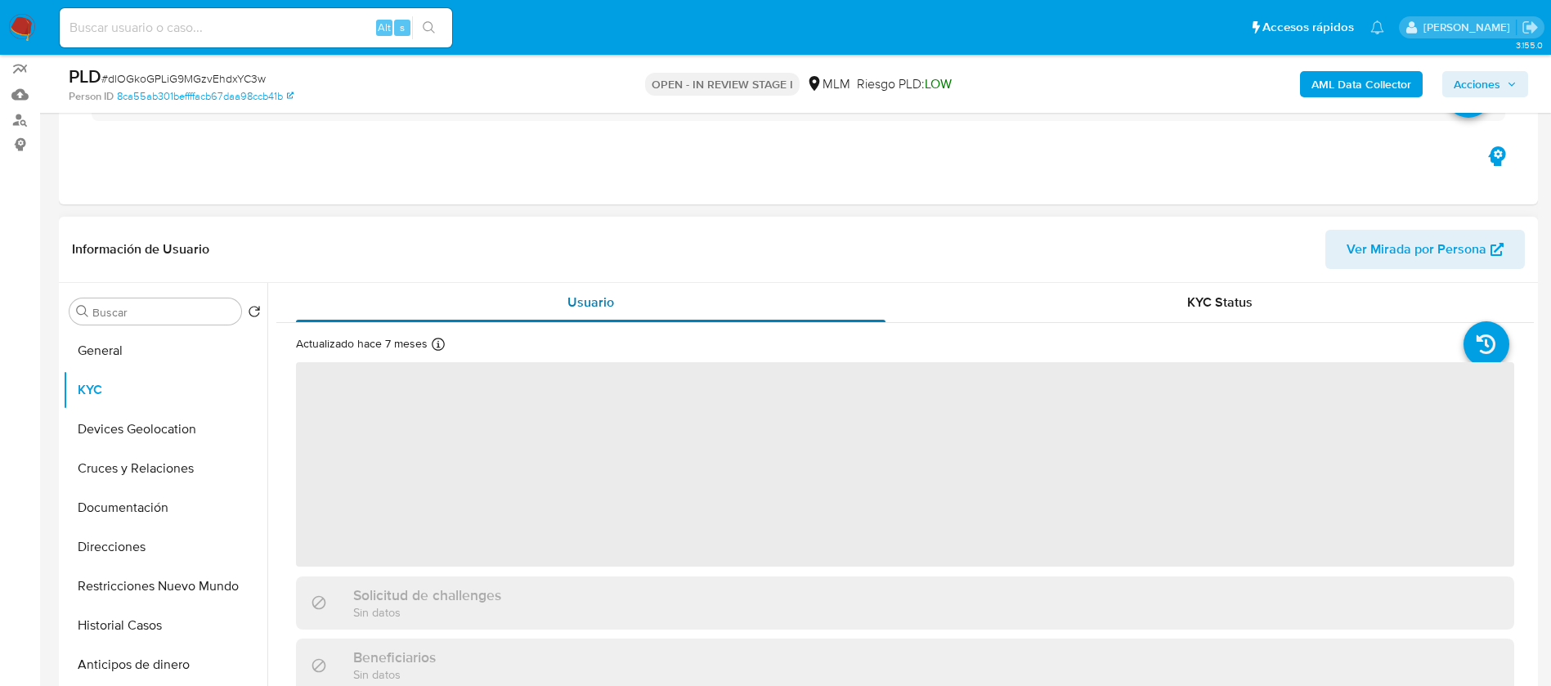
scroll to position [245, 0]
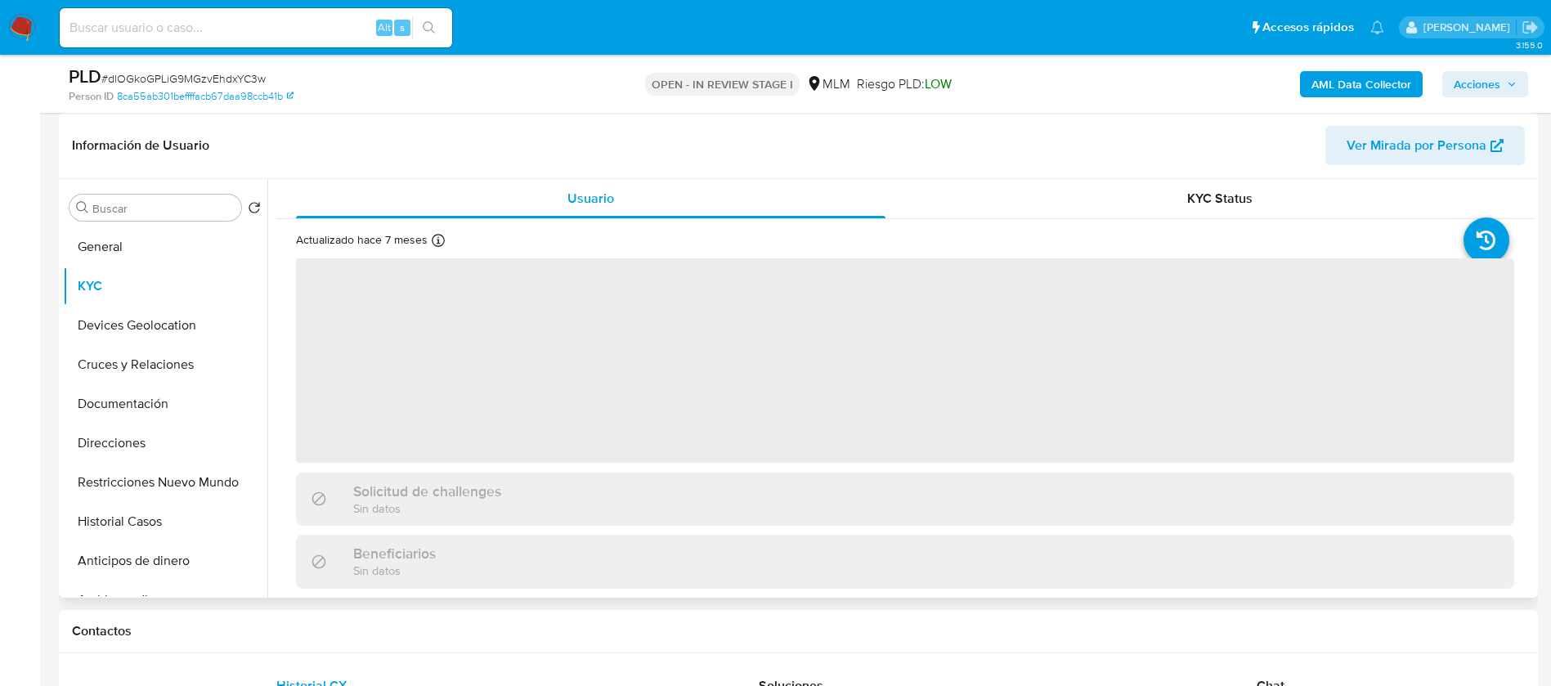
select select "10"
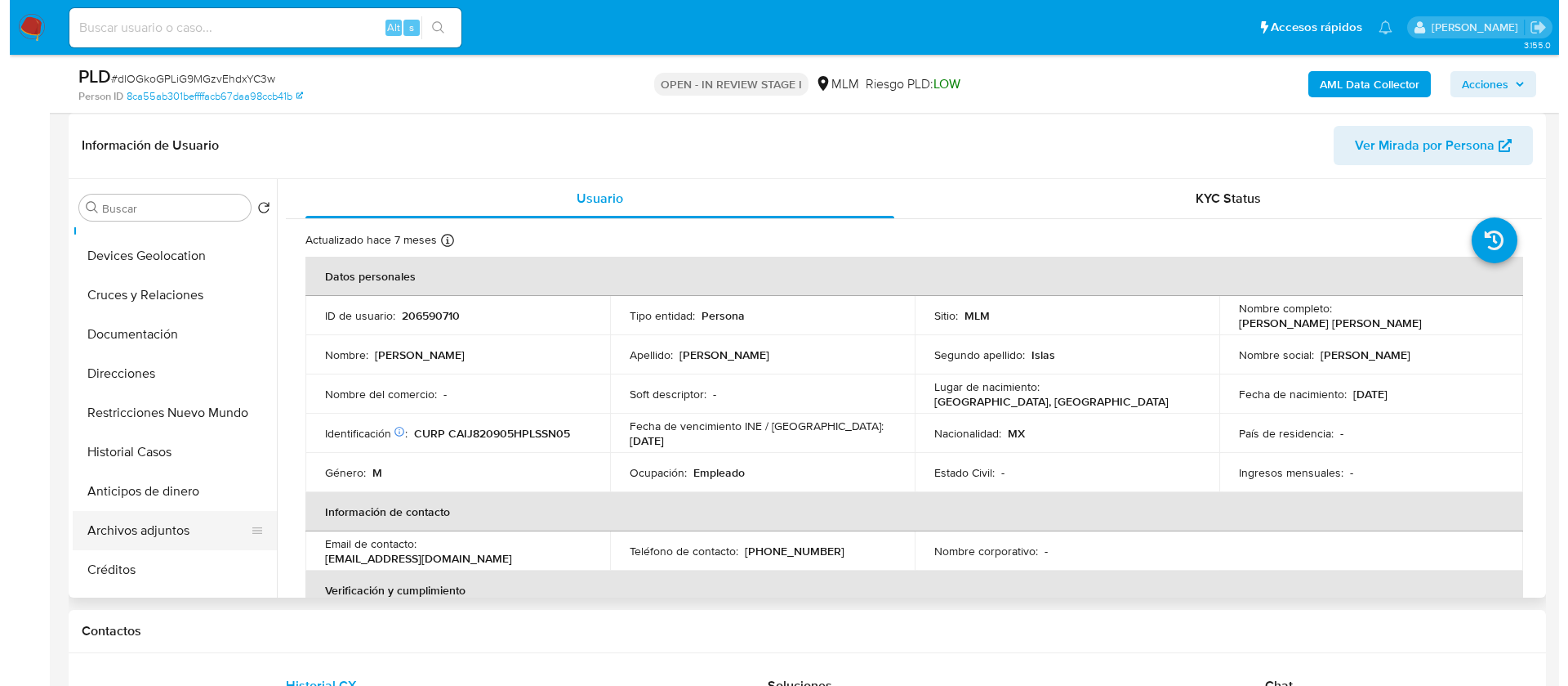
scroll to position [123, 0]
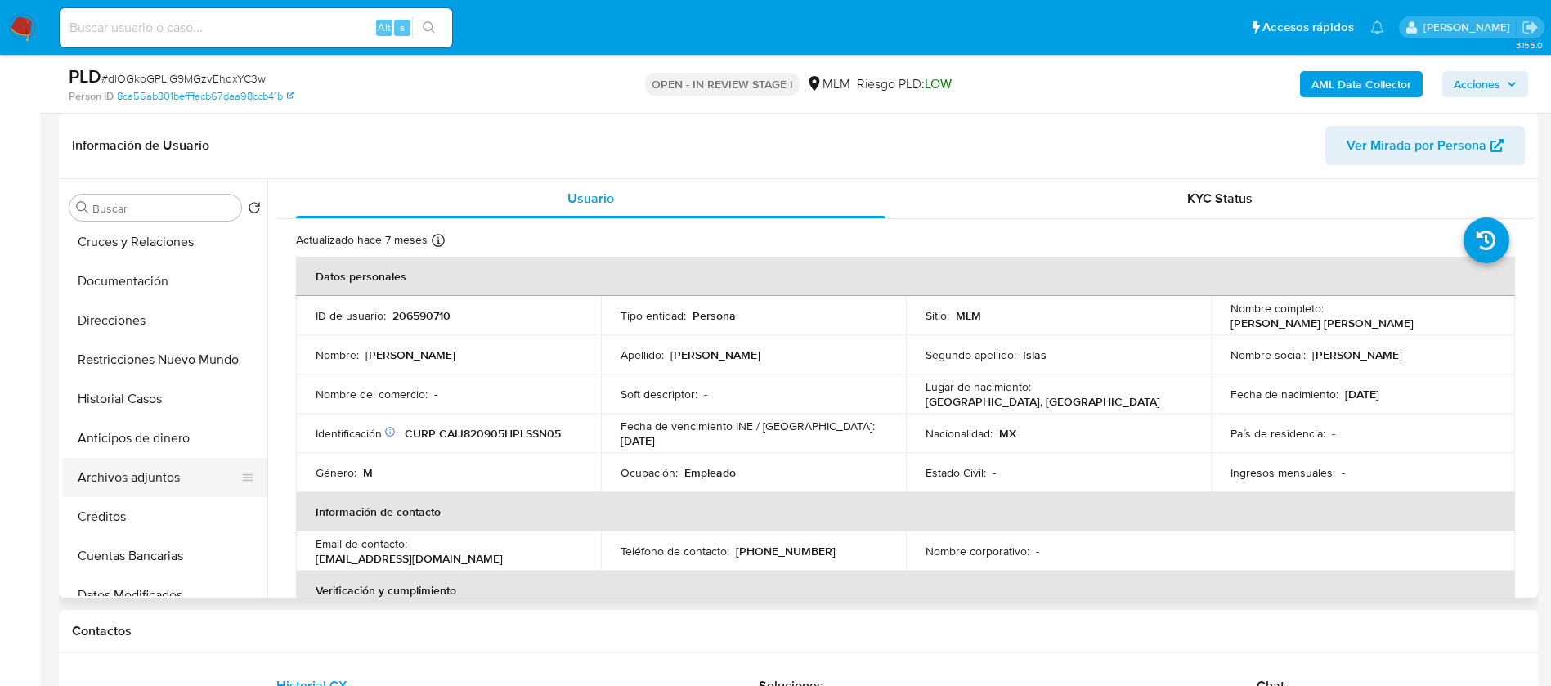
drag, startPoint x: 165, startPoint y: 485, endPoint x: 215, endPoint y: 484, distance: 49.9
click at [165, 487] on button "Archivos adjuntos" at bounding box center [158, 477] width 191 height 39
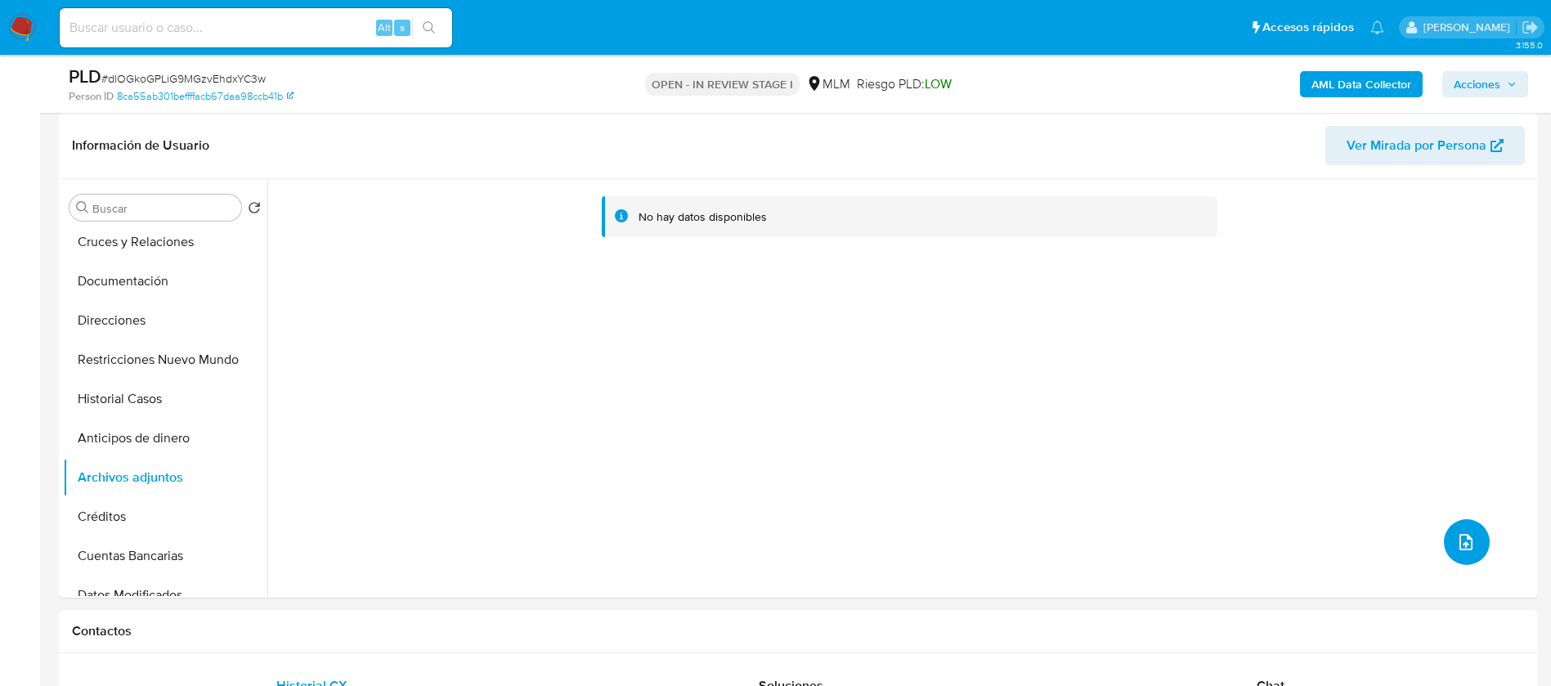
click at [1456, 544] on icon "upload-file" at bounding box center [1466, 542] width 20 height 20
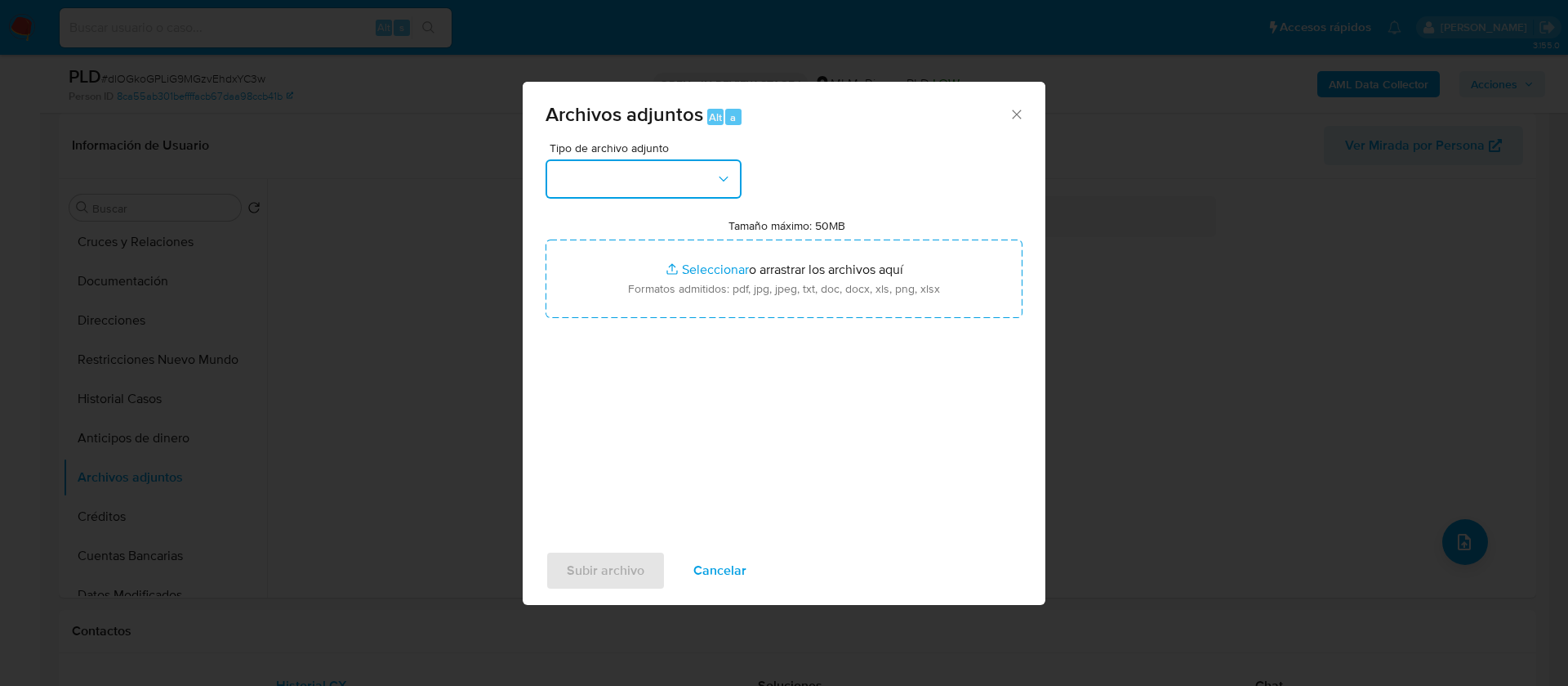
click at [589, 189] on button "button" at bounding box center [644, 178] width 196 height 39
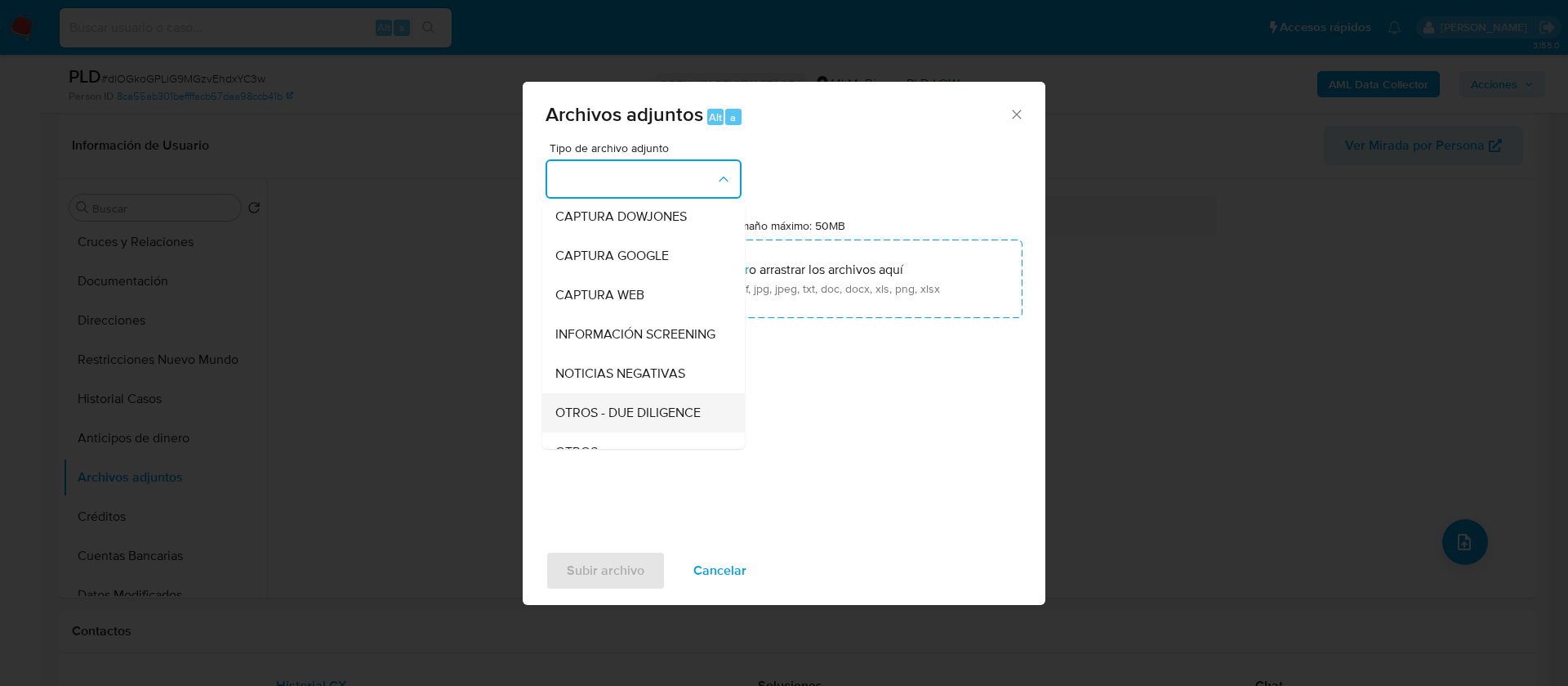
scroll to position [168, 0]
click at [564, 349] on div "OTROS" at bounding box center [639, 329] width 167 height 39
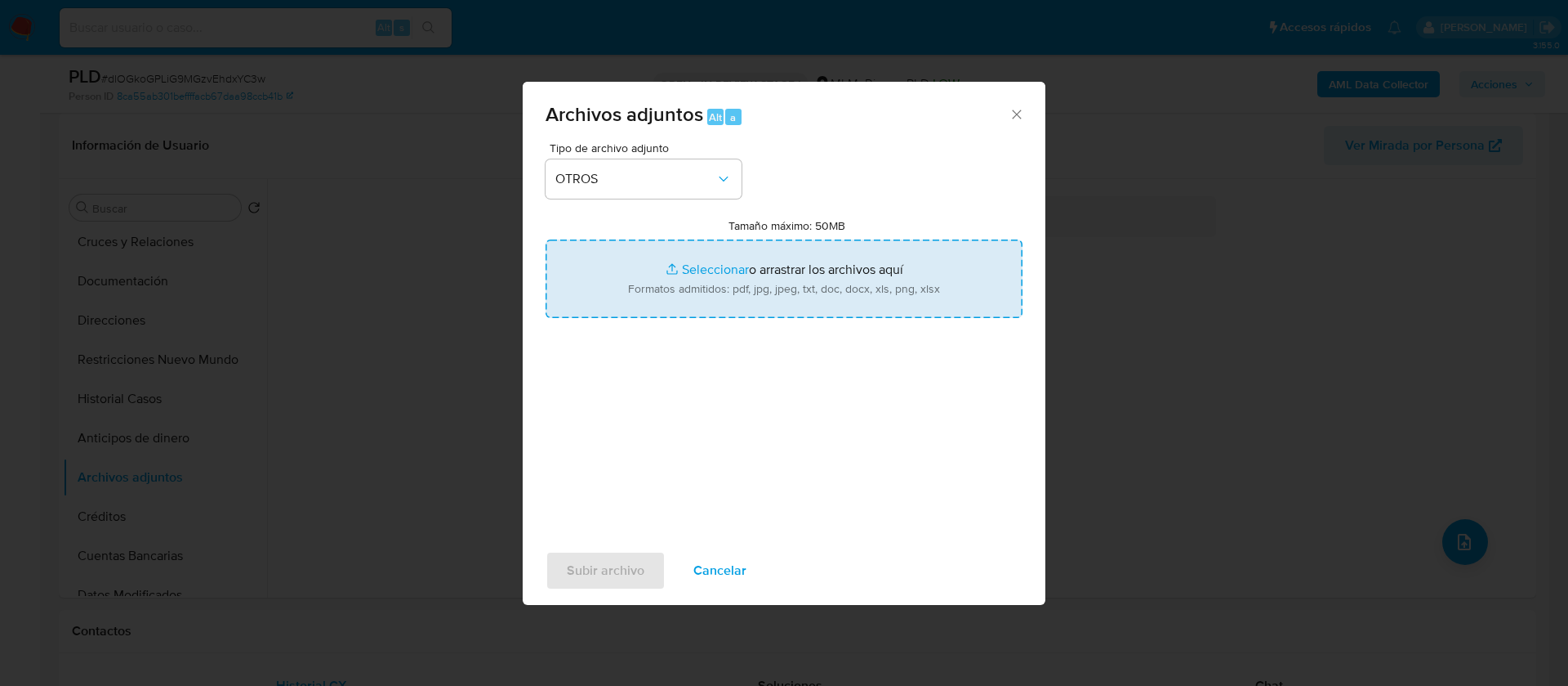
click at [745, 275] on input "Tamaño máximo: 50MB Seleccionar archivos" at bounding box center [784, 278] width 477 height 78
type input "C:\fakepath\206590710_Juan [PERSON_NAME] Islas_AGOSTO 1025.pdf"
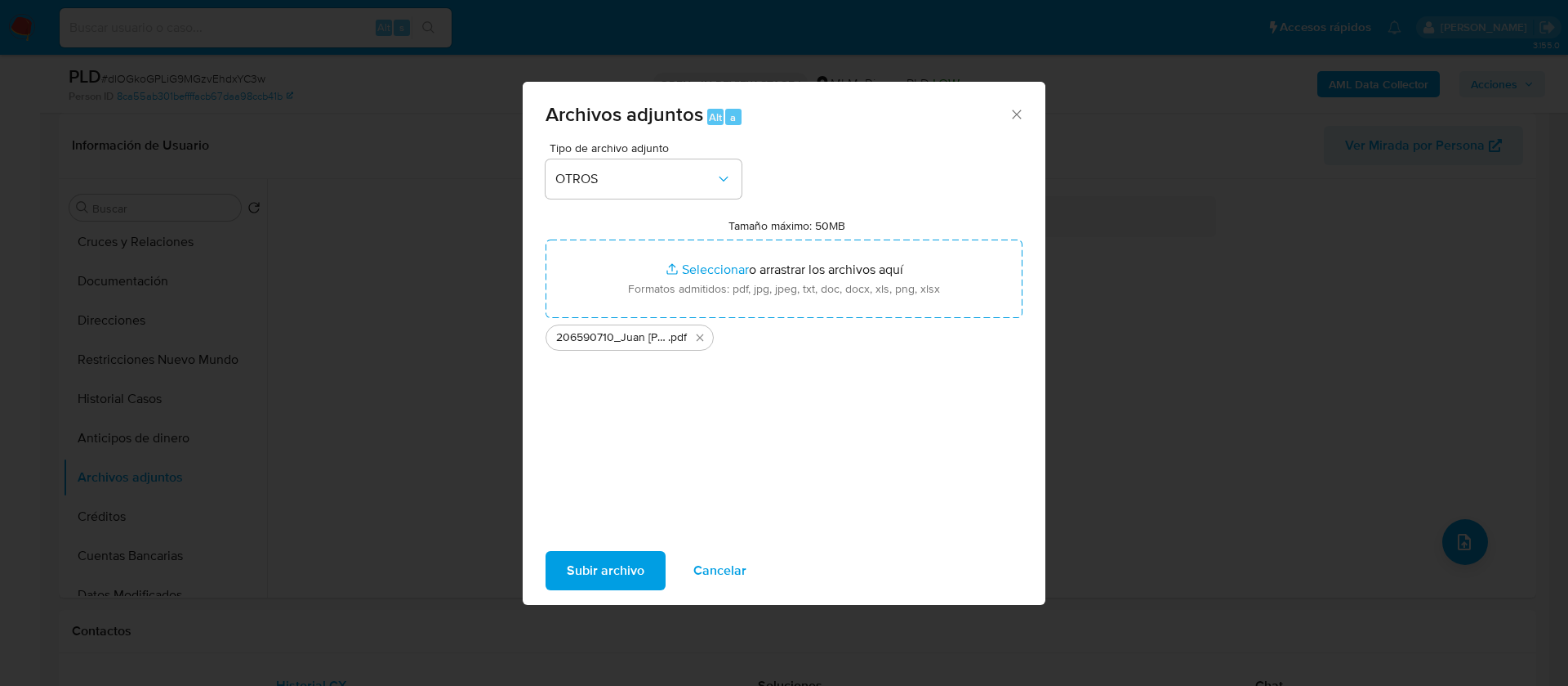
drag, startPoint x: 745, startPoint y: 275, endPoint x: 576, endPoint y: 575, distance: 344.3
click at [576, 575] on span "Subir archivo" at bounding box center [606, 571] width 78 height 36
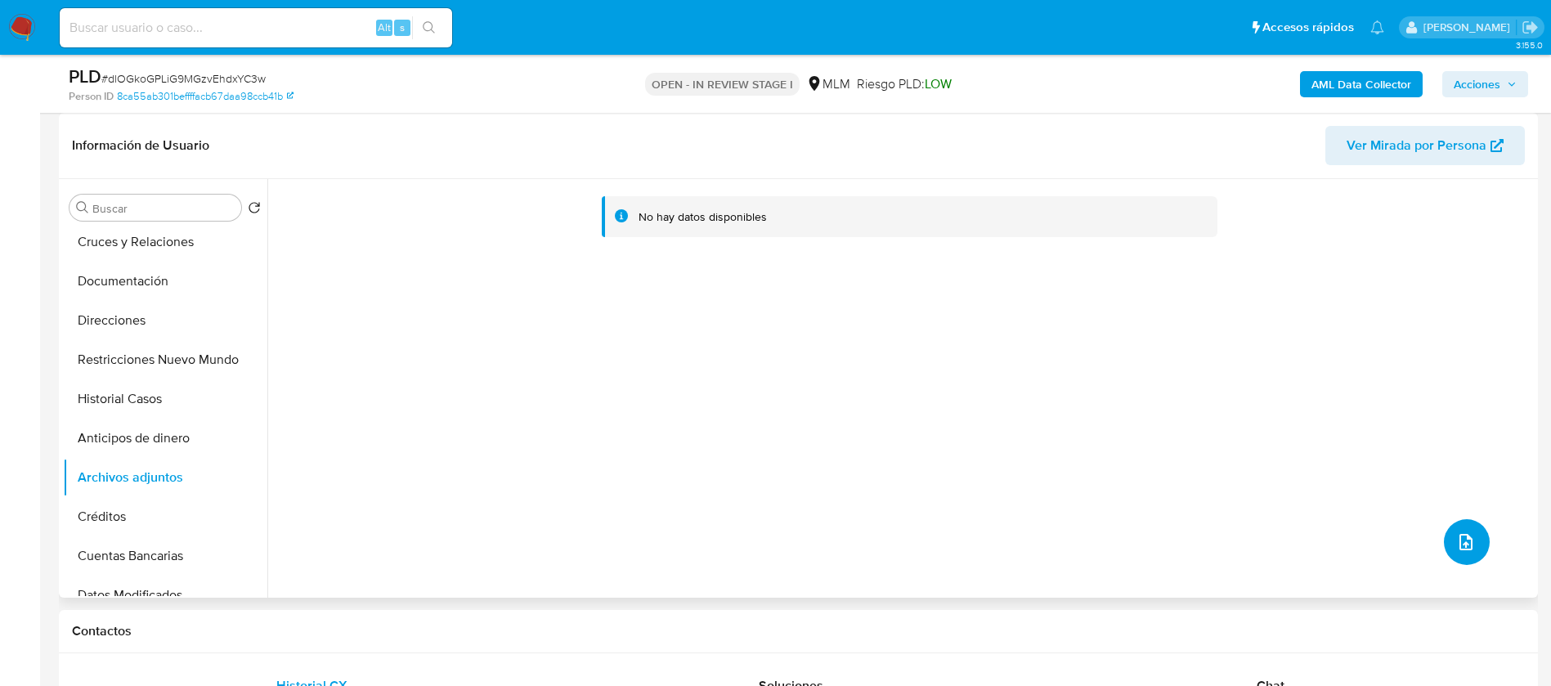
click at [1456, 549] on icon "upload-file" at bounding box center [1466, 542] width 20 height 20
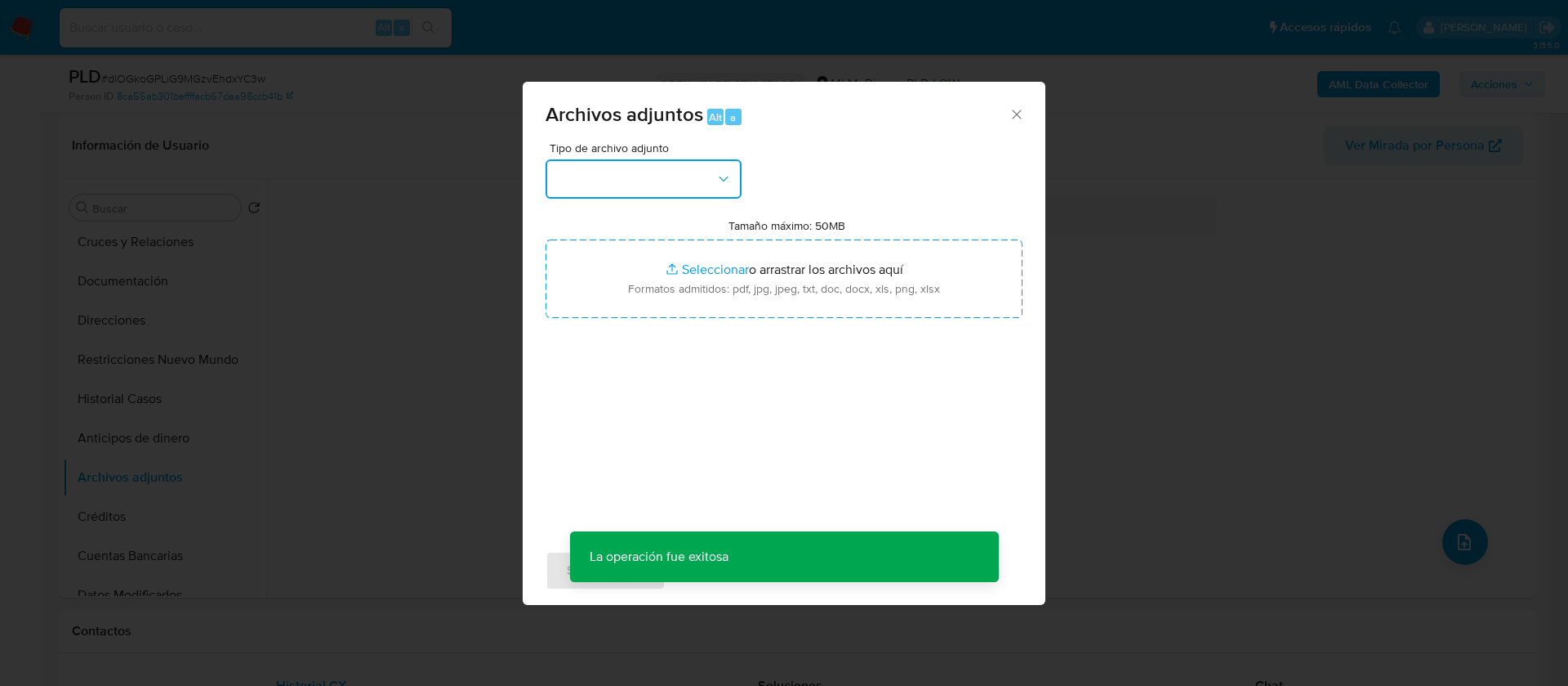
click at [656, 170] on button "button" at bounding box center [644, 178] width 196 height 39
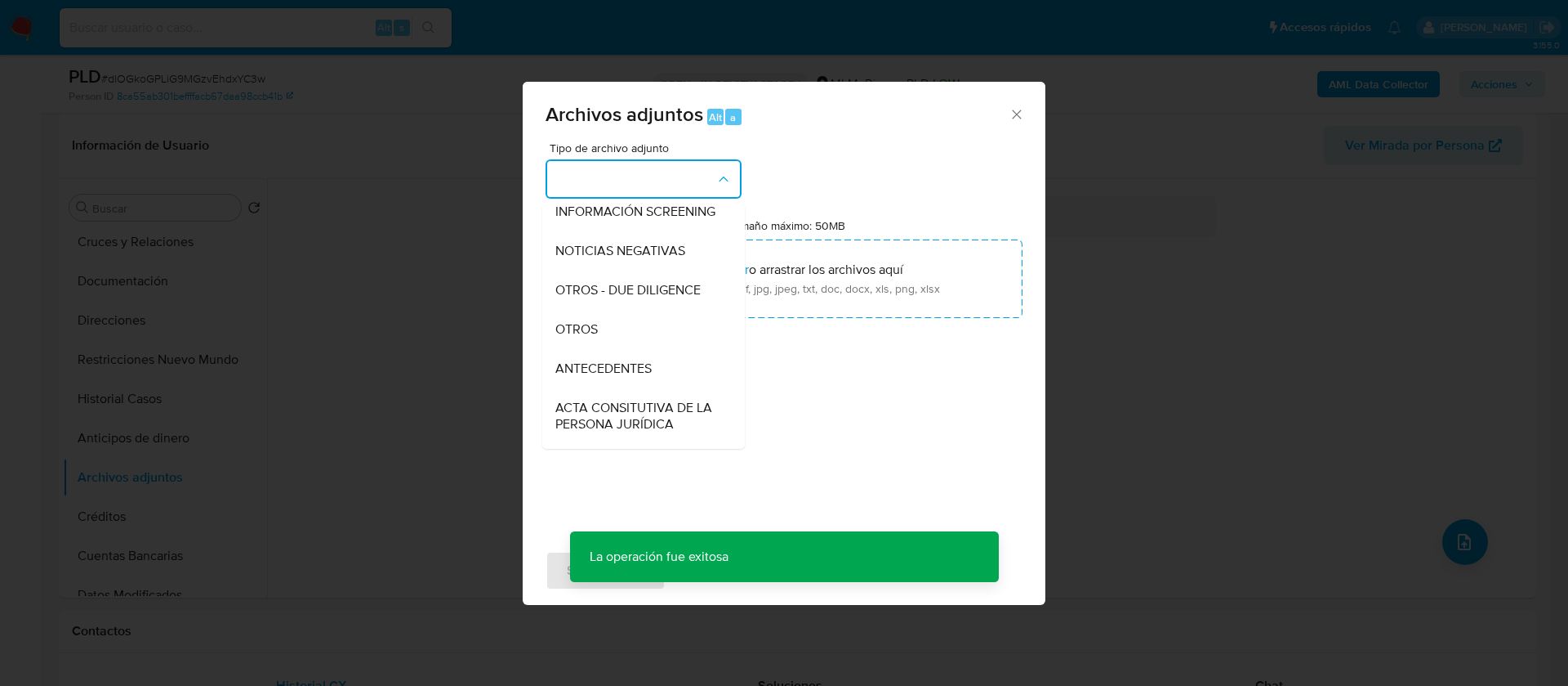
drag, startPoint x: 636, startPoint y: 351, endPoint x: 651, endPoint y: 340, distance: 18.6
click at [636, 349] on div "OTROS" at bounding box center [639, 329] width 167 height 39
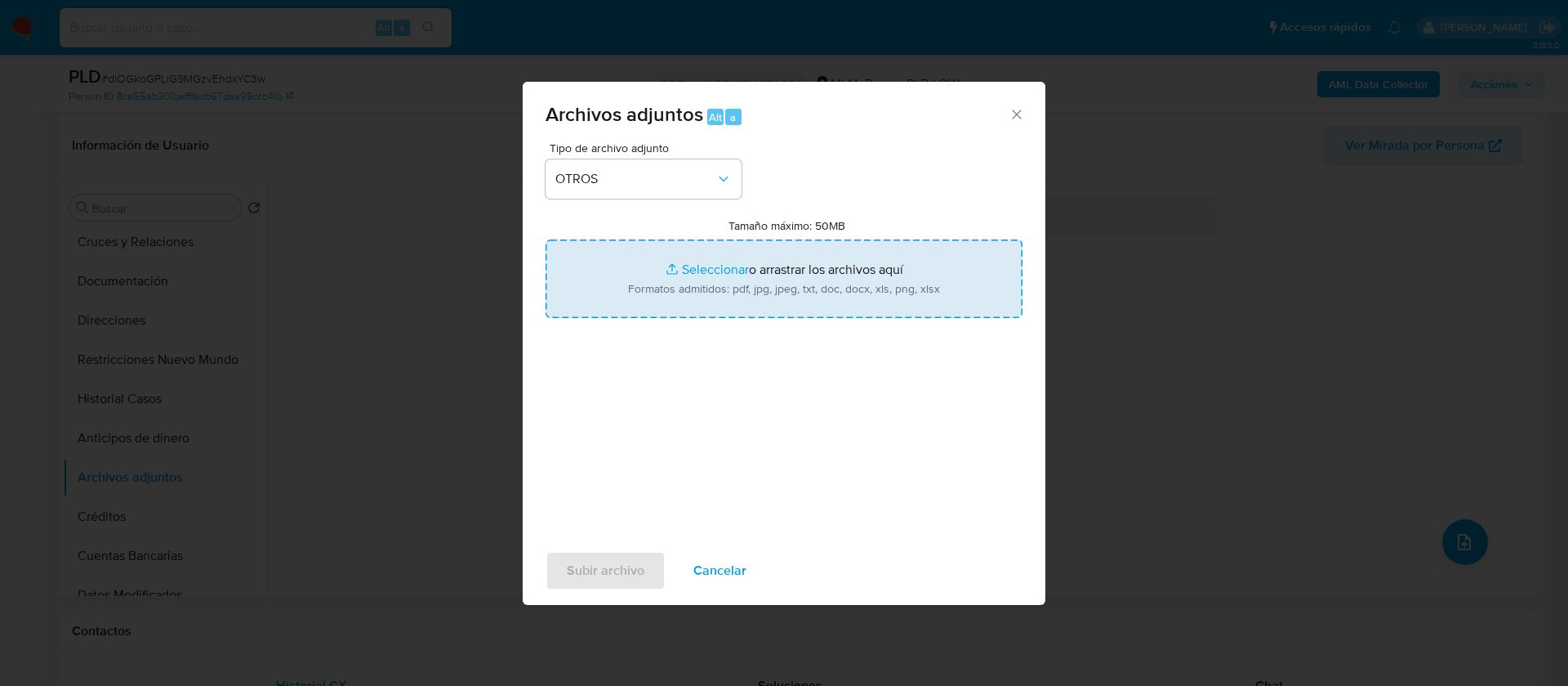
click at [731, 286] on input "Tamaño máximo: 50MB Seleccionar archivos" at bounding box center [784, 278] width 477 height 78
type input "C:\fakepath\206590710_JUAN [PERSON_NAME][GEOGRAPHIC_DATA] 2025.xlsx"
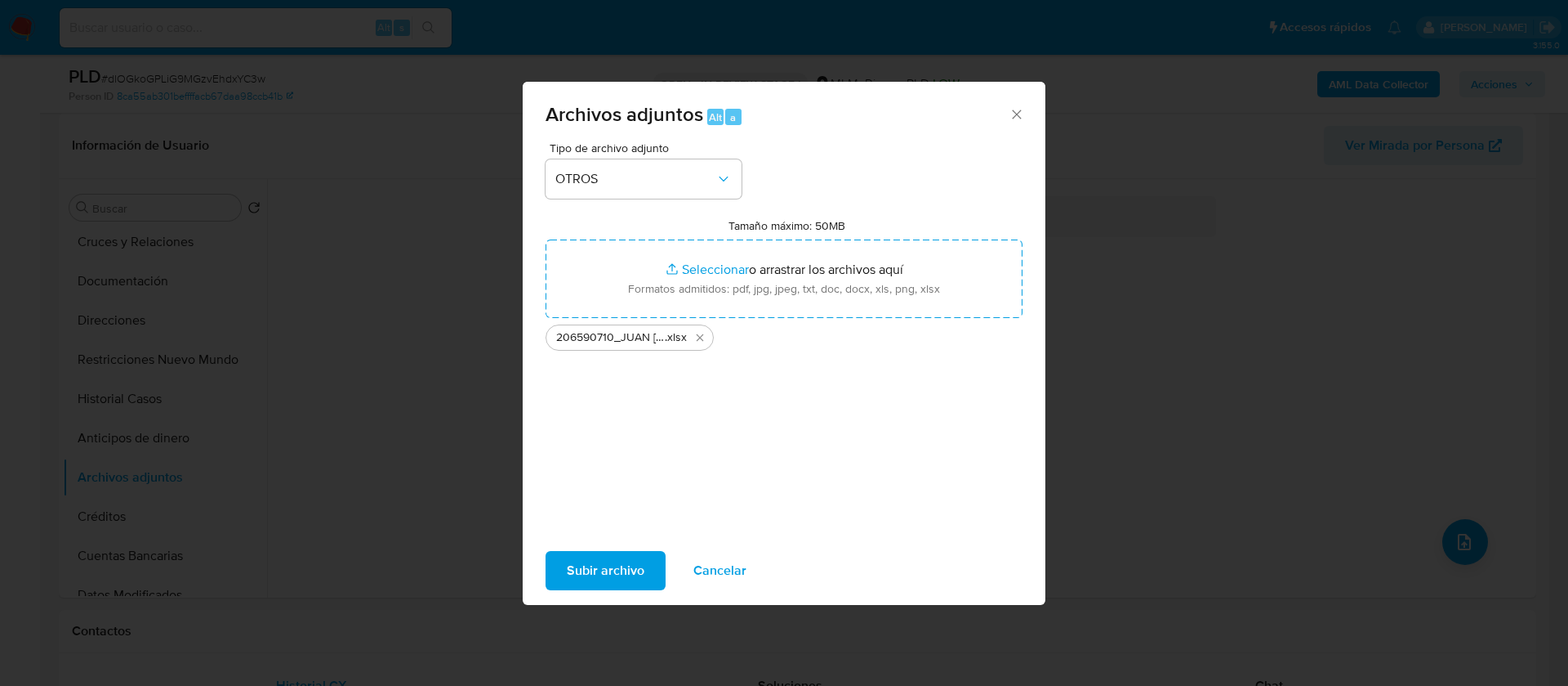
click at [620, 576] on span "Subir archivo" at bounding box center [606, 571] width 78 height 36
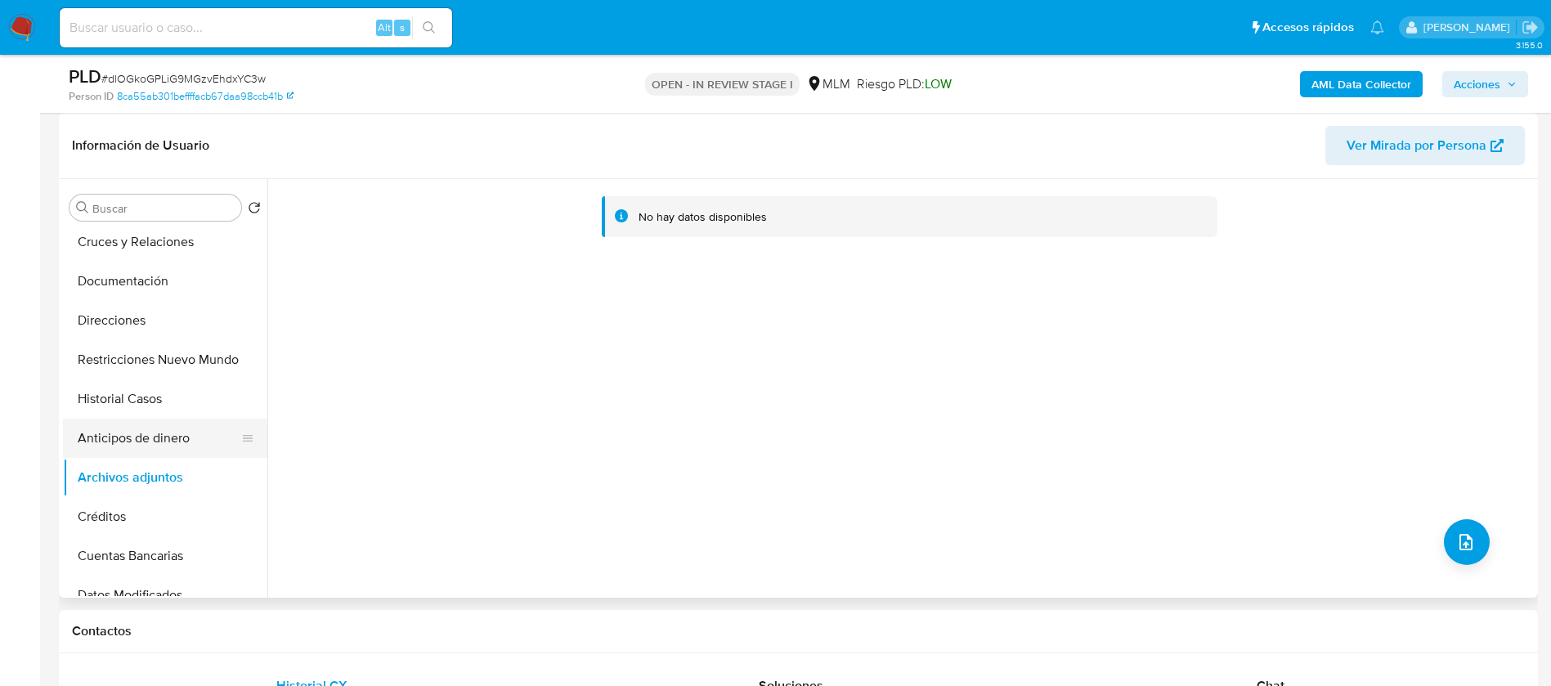
click at [127, 450] on button "Anticipos de dinero" at bounding box center [158, 437] width 191 height 39
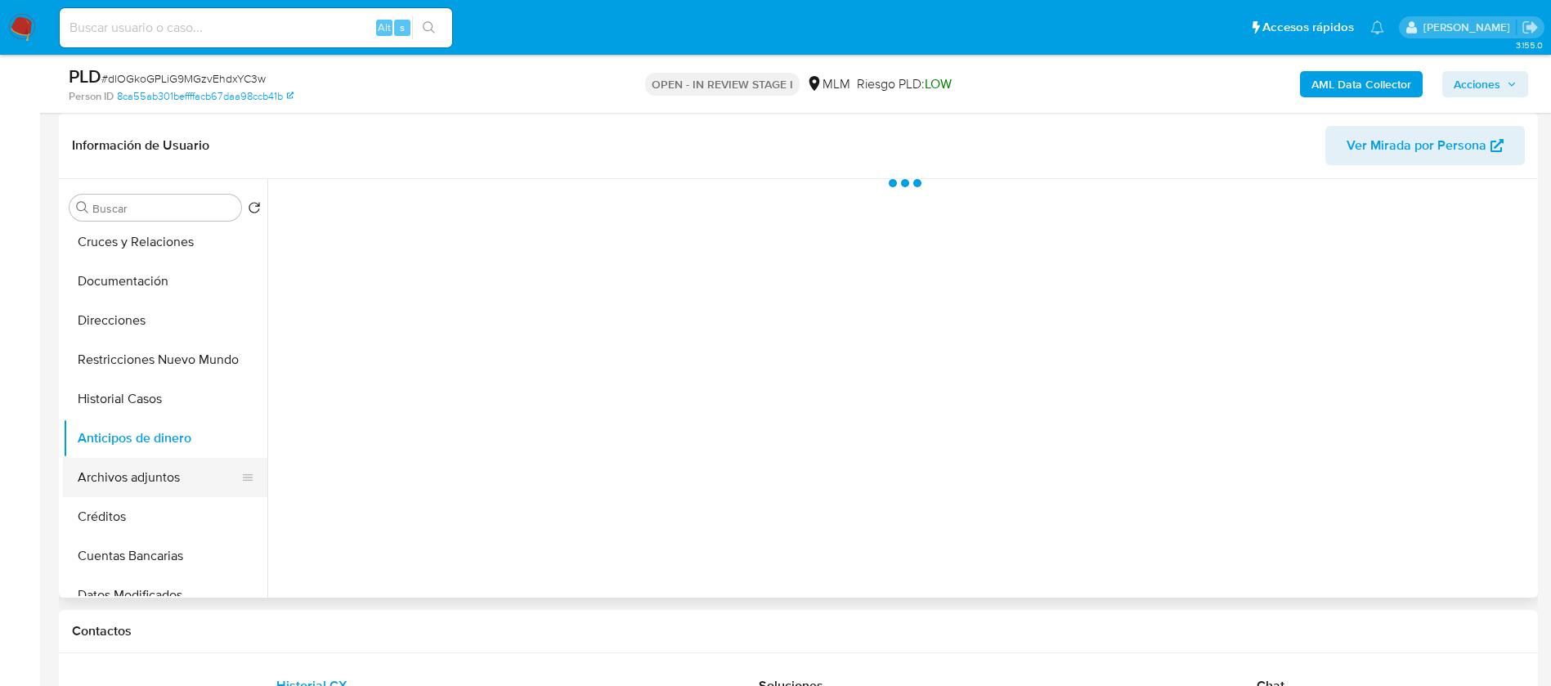
click at [122, 481] on button "Archivos adjuntos" at bounding box center [158, 477] width 191 height 39
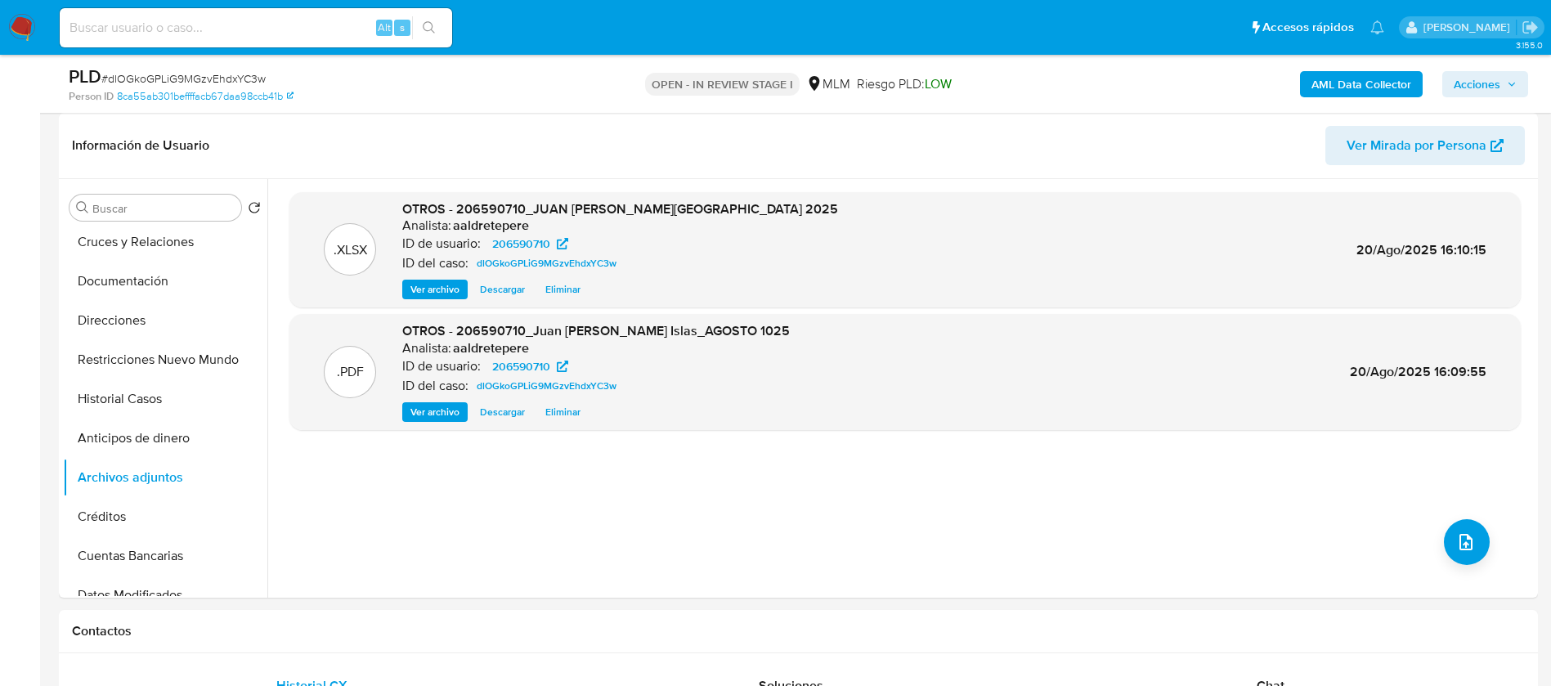
click at [1474, 90] on span "Acciones" at bounding box center [1476, 84] width 47 height 26
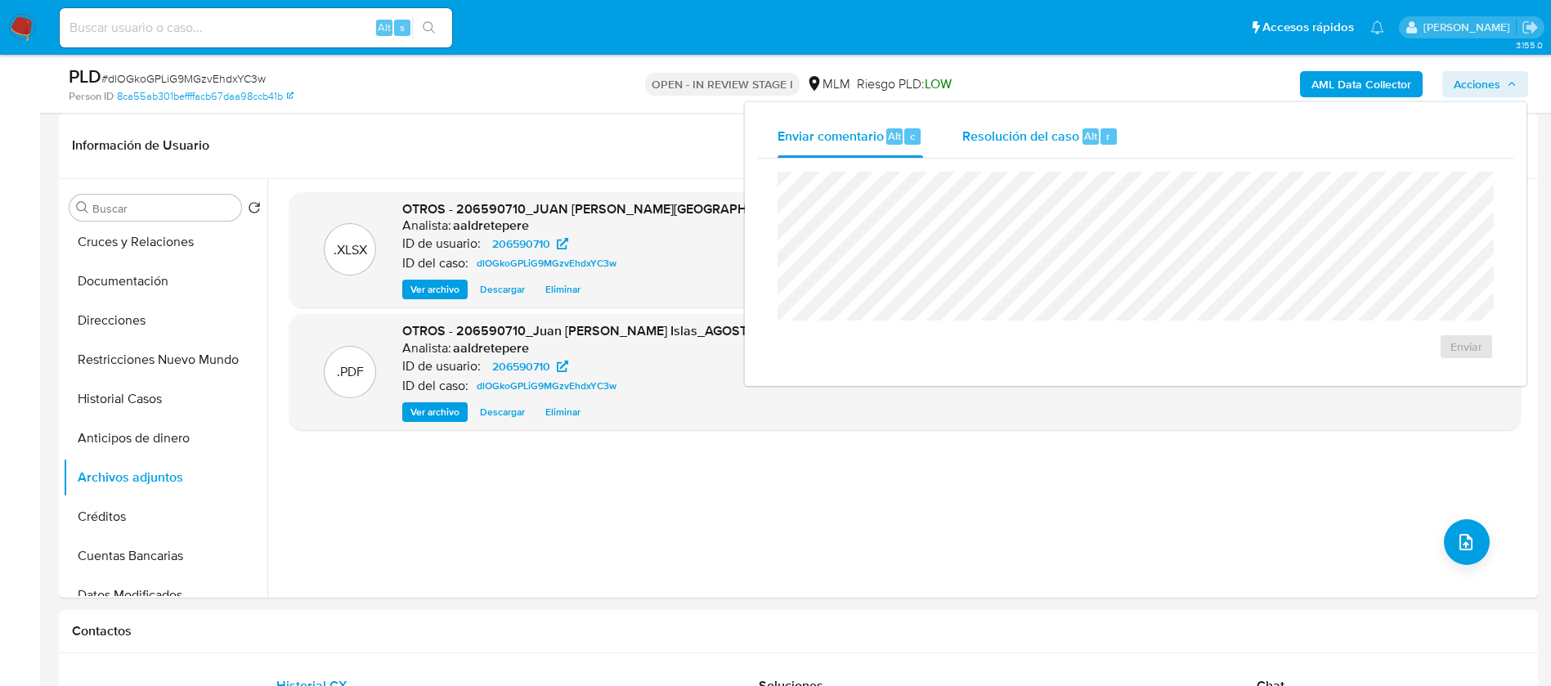
drag, startPoint x: 987, startPoint y: 134, endPoint x: 991, endPoint y: 145, distance: 11.1
click at [987, 134] on span "Resolución del caso" at bounding box center [1020, 135] width 117 height 19
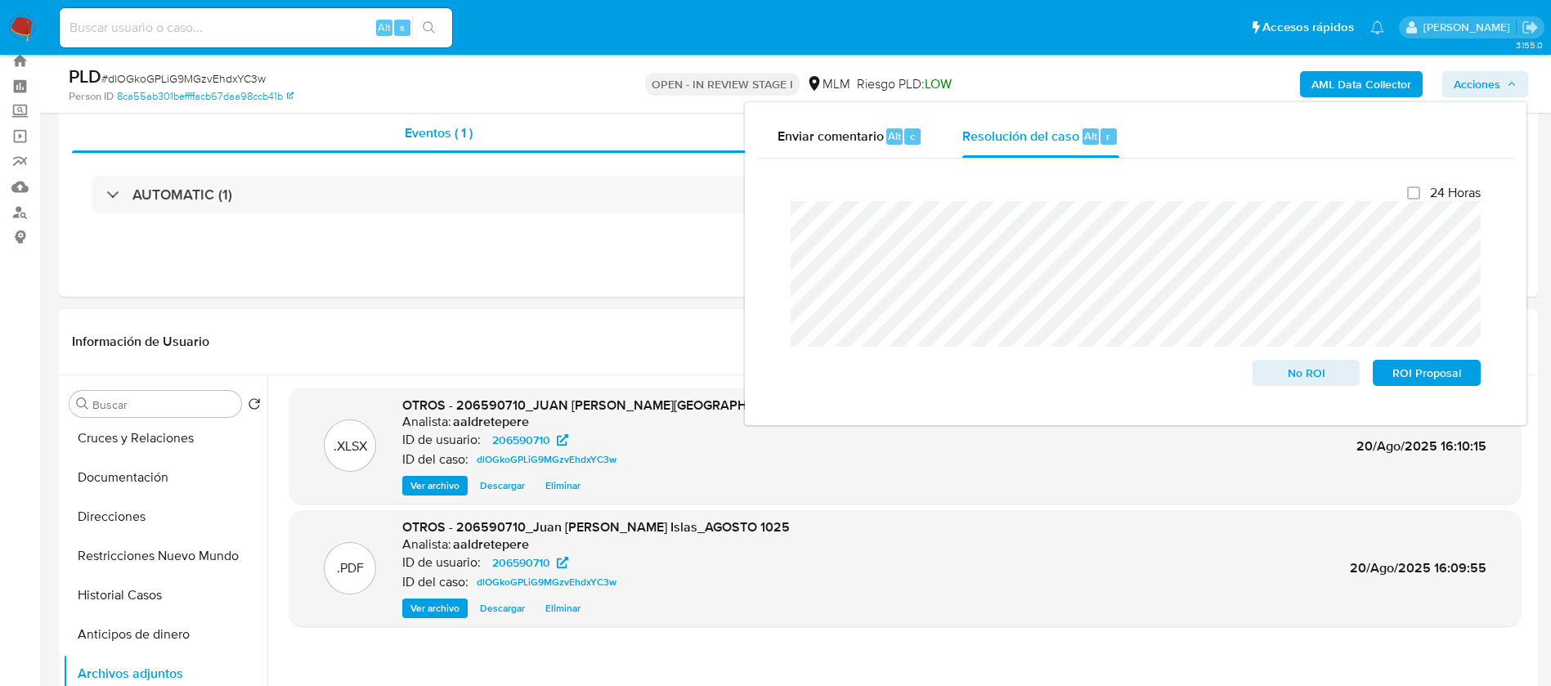
scroll to position [0, 0]
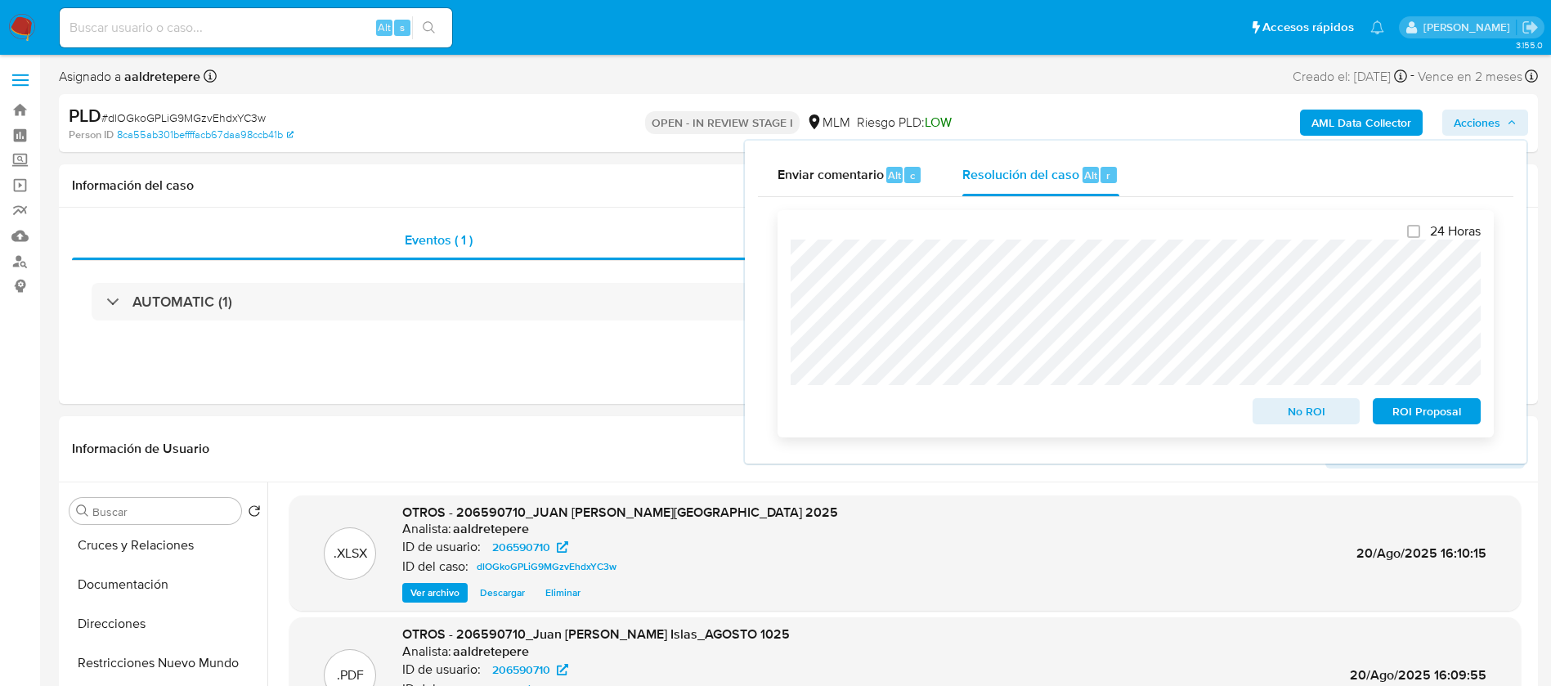
click at [1324, 423] on span "No ROI" at bounding box center [1306, 411] width 85 height 23
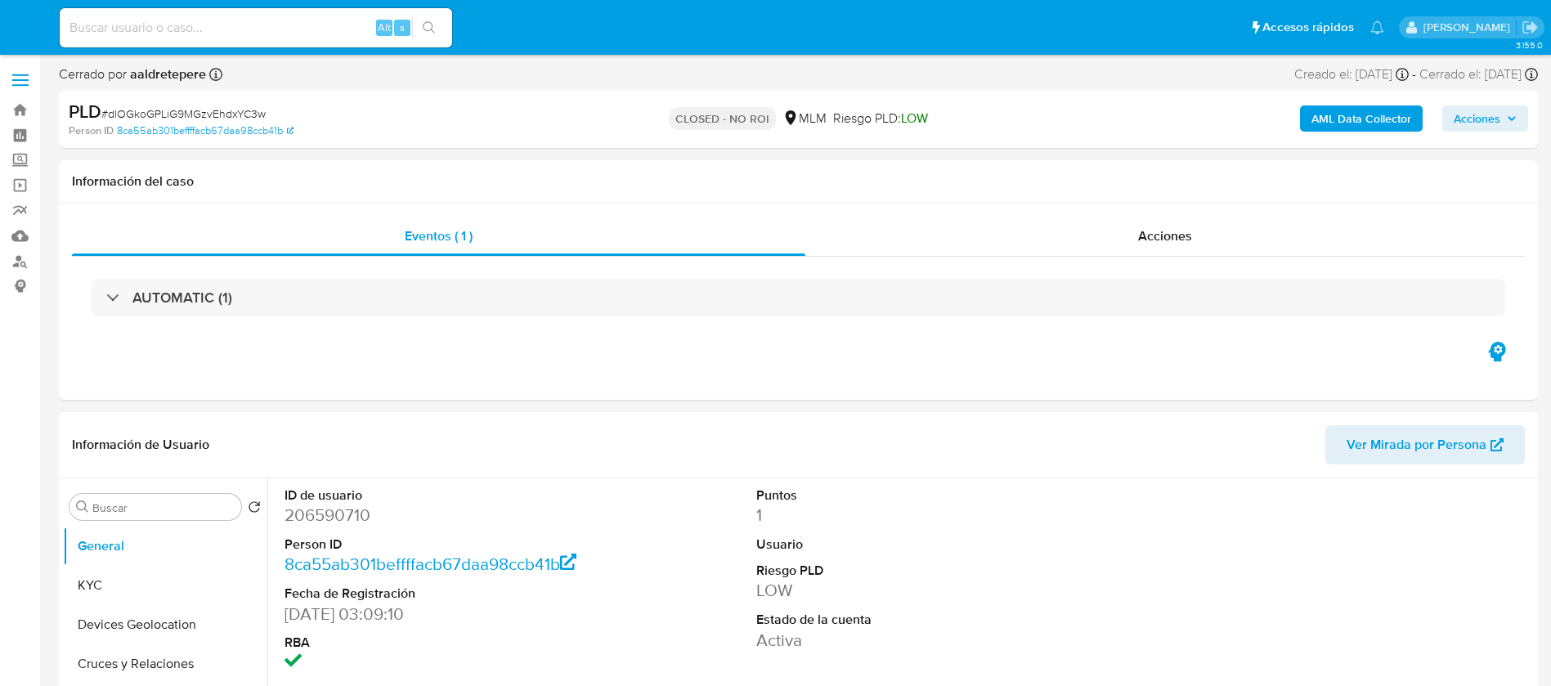
select select "10"
